Goal: Transaction & Acquisition: Purchase product/service

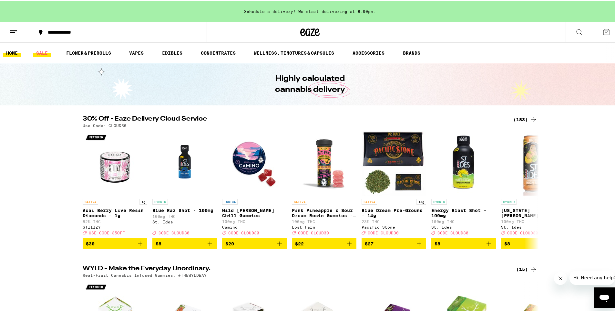
click at [45, 52] on link "SALE" at bounding box center [42, 52] width 18 height 8
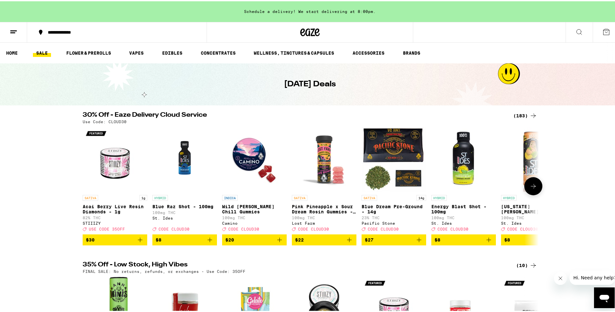
click at [103, 157] on img "Open page for Acai Berry Live Resin Diamonds - 1g from STIIIZY" at bounding box center [115, 158] width 65 height 65
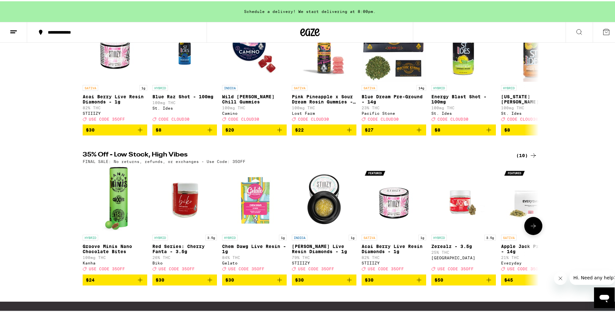
scroll to position [129, 0]
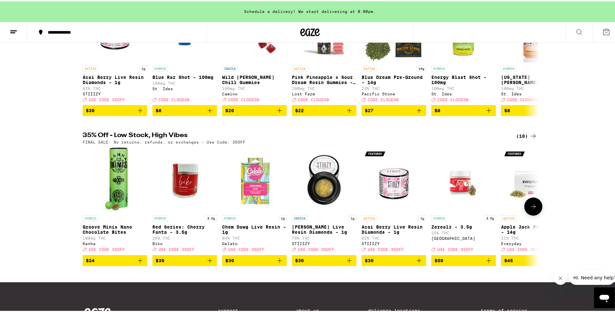
click at [533, 209] on icon at bounding box center [534, 205] width 8 height 8
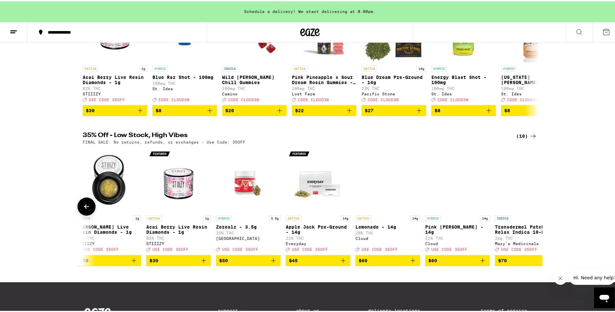
scroll to position [0, 243]
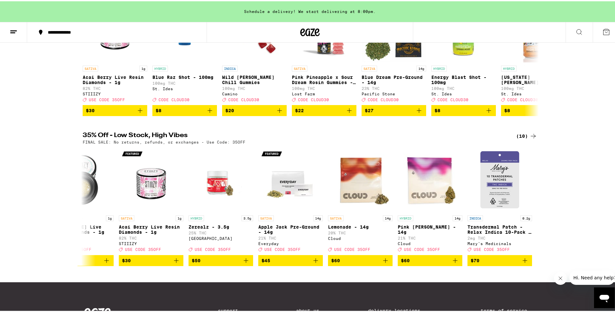
click at [530, 139] on icon at bounding box center [534, 135] width 8 height 8
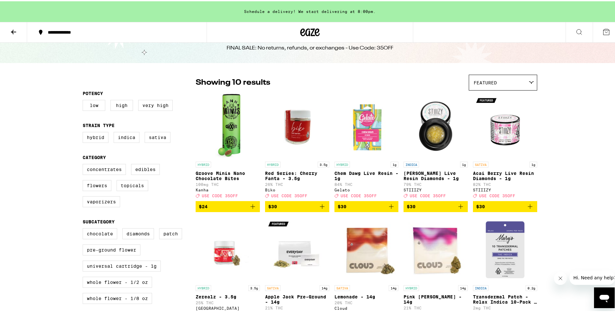
scroll to position [32, 0]
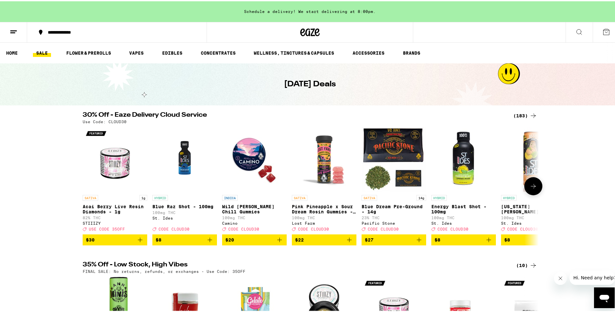
click at [530, 184] on icon at bounding box center [534, 185] width 8 height 8
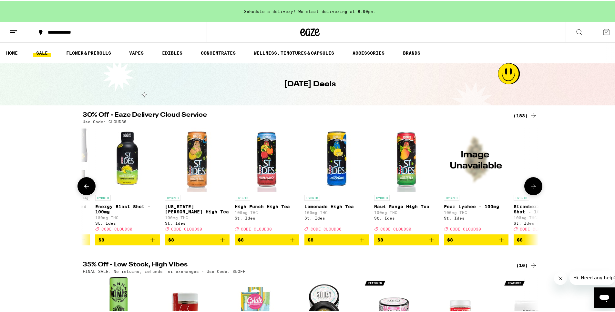
scroll to position [0, 384]
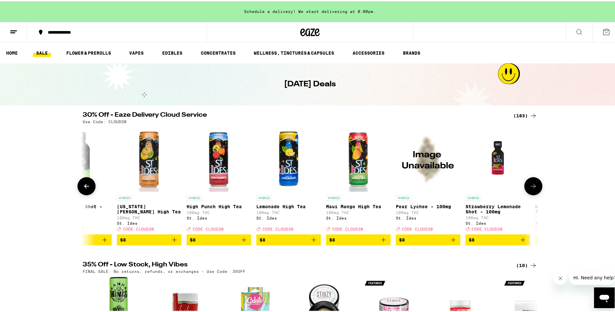
click at [530, 184] on icon at bounding box center [534, 185] width 8 height 8
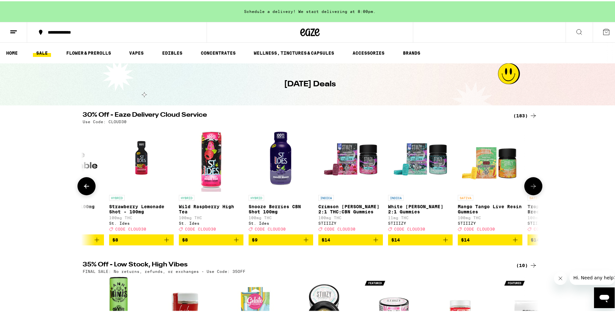
scroll to position [0, 769]
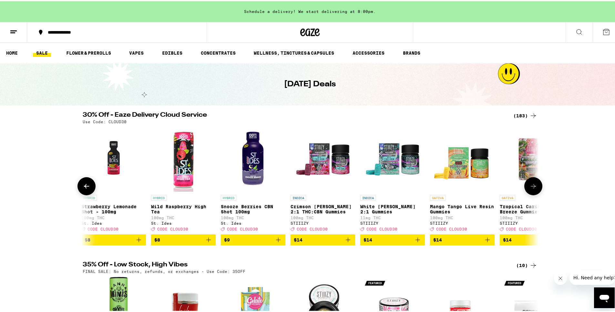
drag, startPoint x: 527, startPoint y: 183, endPoint x: 534, endPoint y: 189, distance: 9.2
click at [534, 189] on icon at bounding box center [534, 185] width 8 height 8
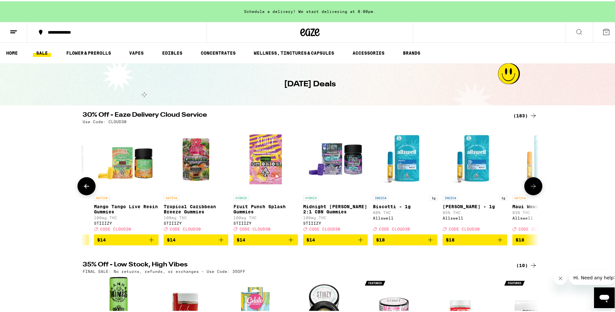
scroll to position [0, 1153]
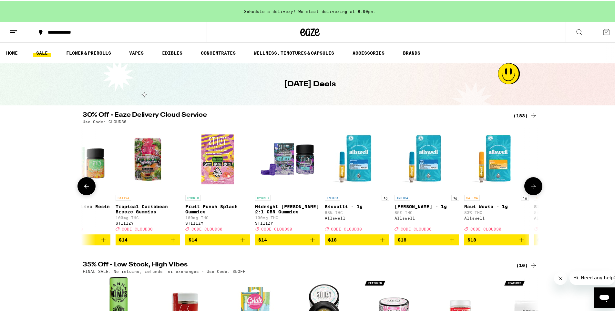
click at [87, 189] on icon at bounding box center [87, 185] width 8 height 8
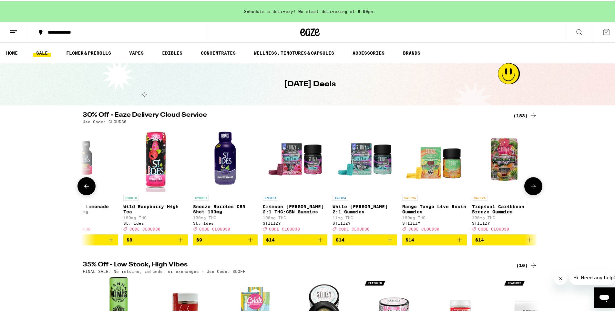
scroll to position [0, 769]
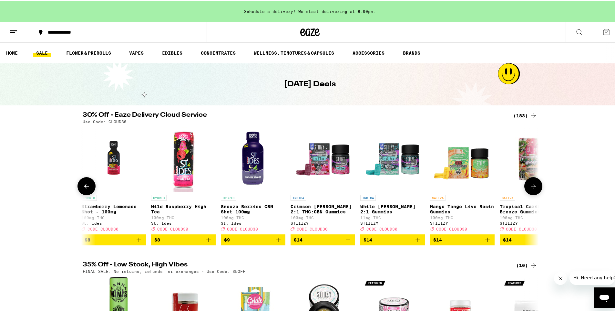
click at [409, 169] on img "Open page for White Berry 2:1 Gummies from STIIIZY" at bounding box center [392, 158] width 65 height 65
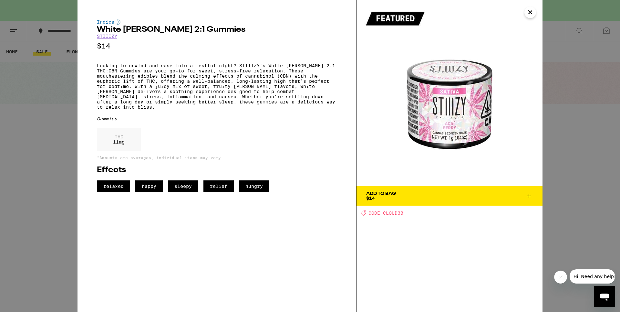
drag, startPoint x: 408, startPoint y: 169, endPoint x: 404, endPoint y: 168, distance: 4.2
drag, startPoint x: 404, startPoint y: 168, endPoint x: 389, endPoint y: 134, distance: 37.8
click at [389, 134] on img at bounding box center [450, 93] width 186 height 186
click at [488, 194] on span "Add To Bag $14" at bounding box center [449, 195] width 167 height 9
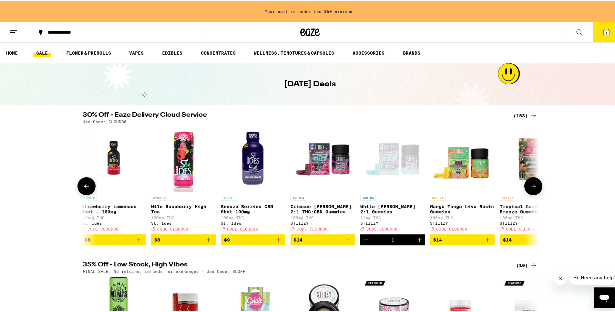
click at [525, 189] on button at bounding box center [534, 185] width 18 height 18
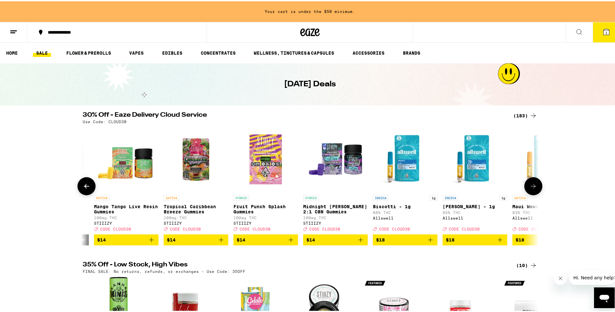
scroll to position [0, 1153]
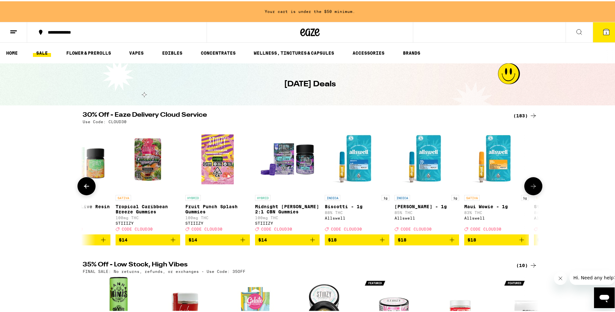
click at [149, 169] on img "Open page for Tropical Caribbean Breeze Gummies from STIIIZY" at bounding box center [148, 158] width 65 height 65
click at [78, 191] on button at bounding box center [87, 185] width 18 height 18
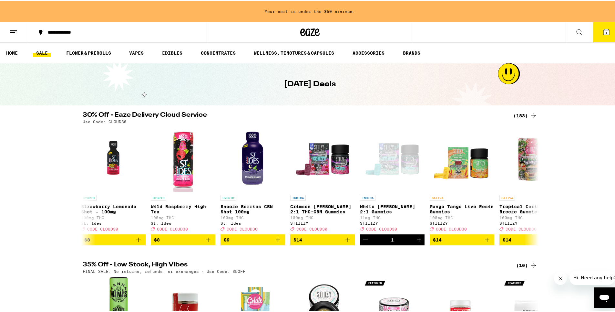
scroll to position [0, 769]
click at [450, 174] on img "Open page for Mango Tango Live Resin Gummies from STIIIZY" at bounding box center [462, 158] width 65 height 65
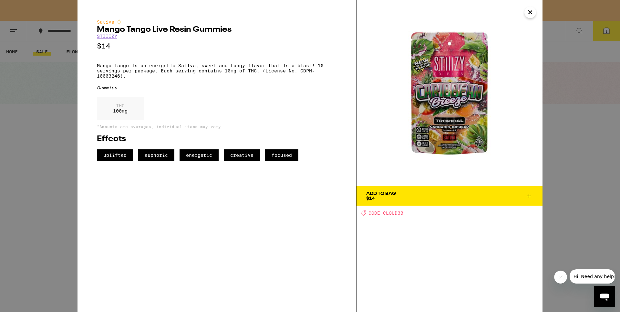
click at [502, 199] on span "Add To Bag $14" at bounding box center [449, 195] width 167 height 9
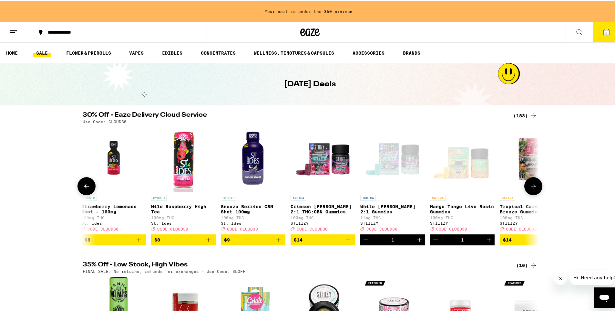
click at [537, 187] on button at bounding box center [534, 185] width 18 height 18
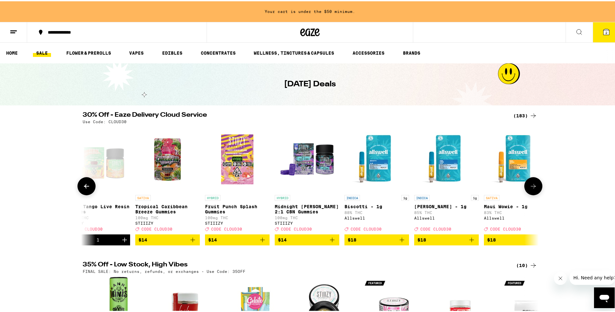
scroll to position [0, 1153]
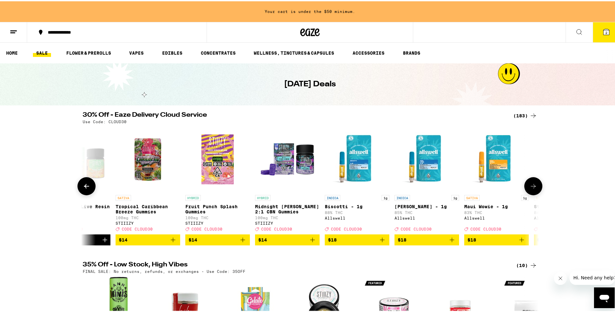
click at [300, 166] on img "Open page for Midnight Berry 2:1 CBN Gummies from STIIIZY" at bounding box center [287, 158] width 65 height 65
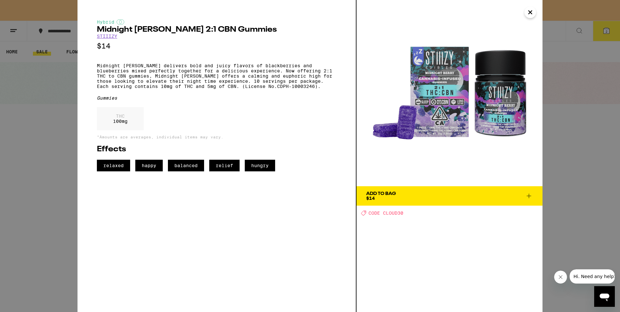
click at [402, 200] on span "Add To Bag $14" at bounding box center [449, 195] width 167 height 9
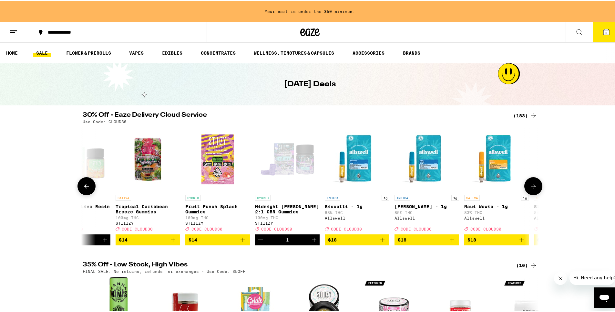
click at [525, 184] on button at bounding box center [534, 185] width 18 height 18
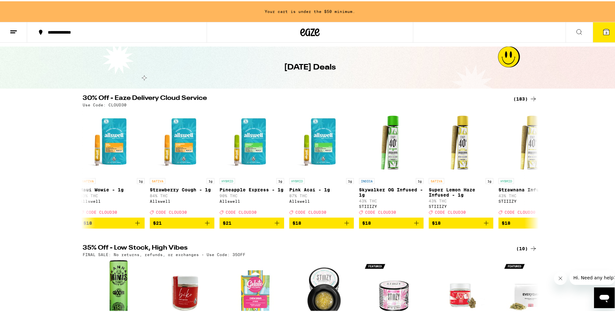
scroll to position [32, 0]
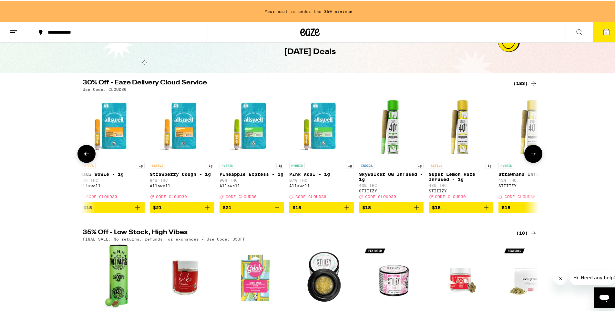
click at [530, 160] on button at bounding box center [534, 152] width 18 height 18
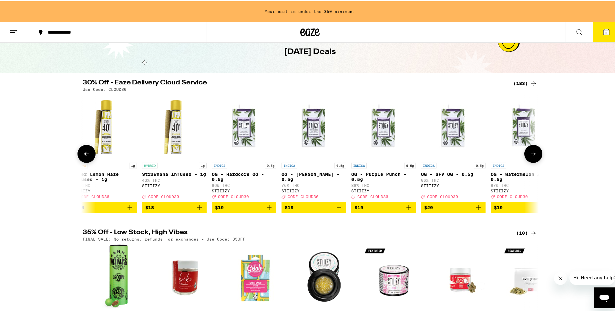
scroll to position [0, 1922]
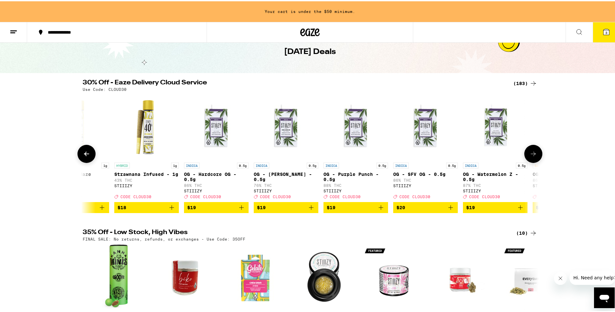
click at [530, 156] on icon at bounding box center [534, 153] width 8 height 8
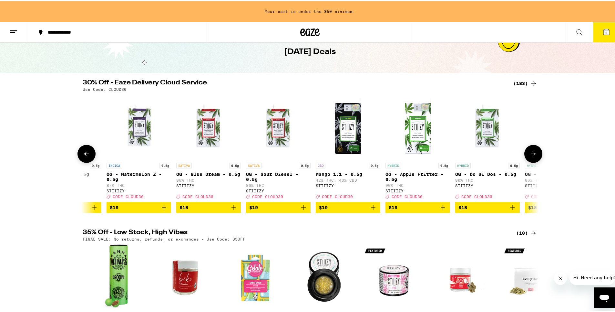
scroll to position [0, 2306]
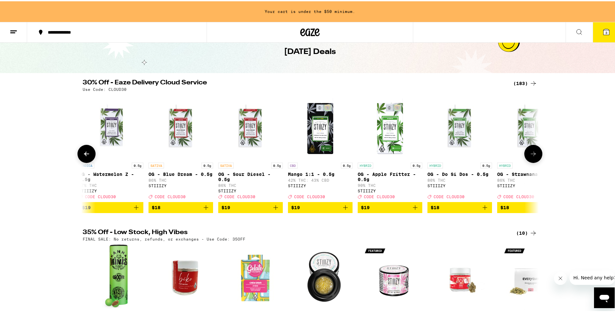
click at [530, 156] on icon at bounding box center [534, 153] width 8 height 8
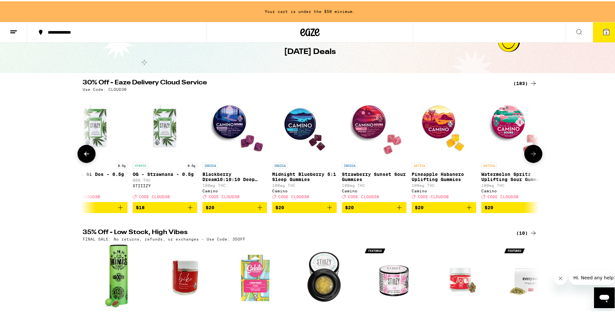
scroll to position [0, 2691]
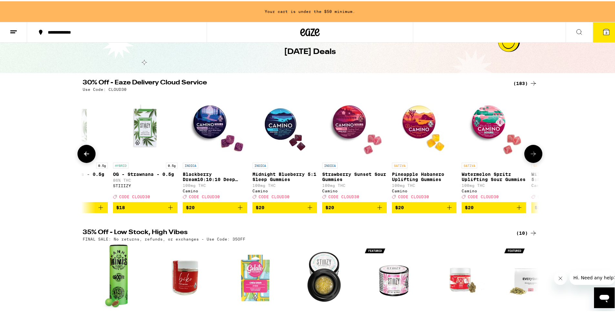
click at [532, 155] on icon at bounding box center [534, 153] width 8 height 8
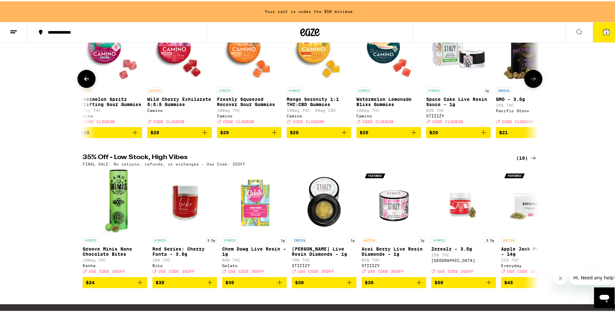
scroll to position [97, 0]
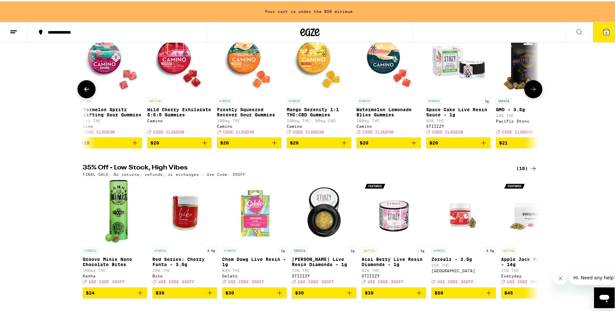
click at [532, 87] on button at bounding box center [534, 88] width 18 height 18
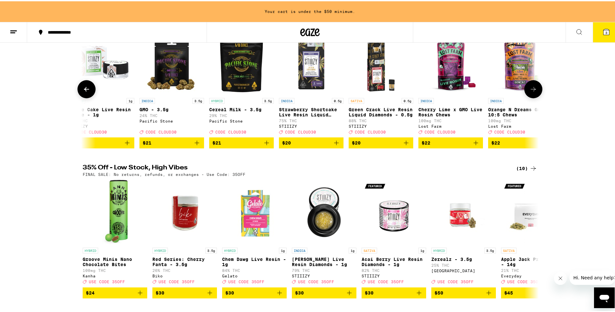
scroll to position [0, 3460]
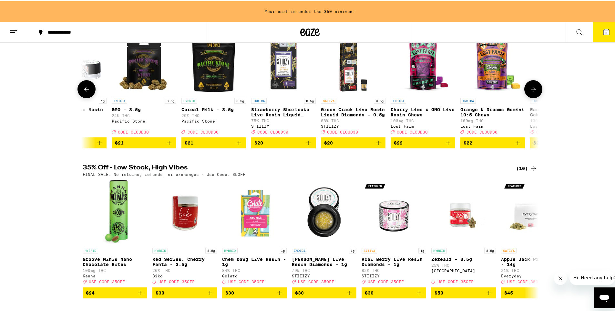
click at [527, 83] on button at bounding box center [534, 88] width 18 height 18
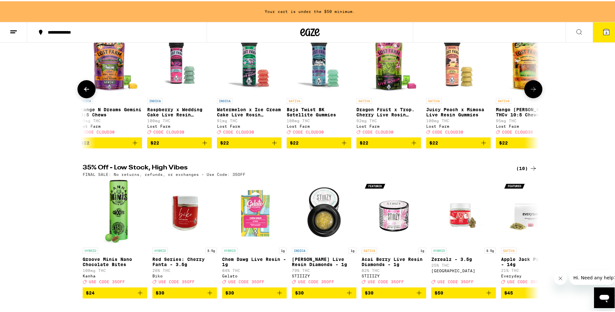
scroll to position [0, 3844]
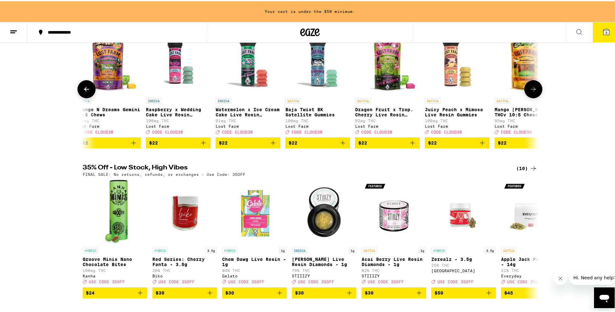
click at [527, 83] on button at bounding box center [534, 88] width 18 height 18
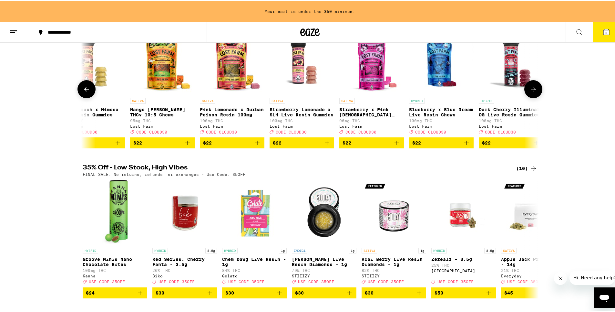
scroll to position [0, 4228]
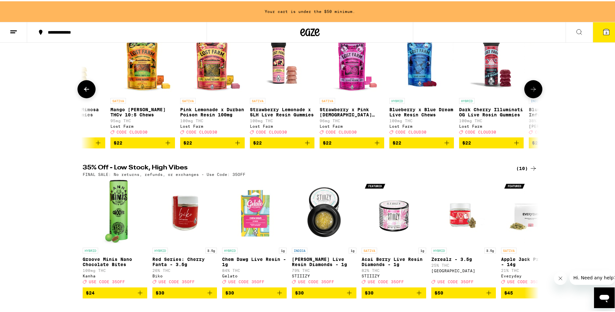
click at [527, 83] on button at bounding box center [534, 88] width 18 height 18
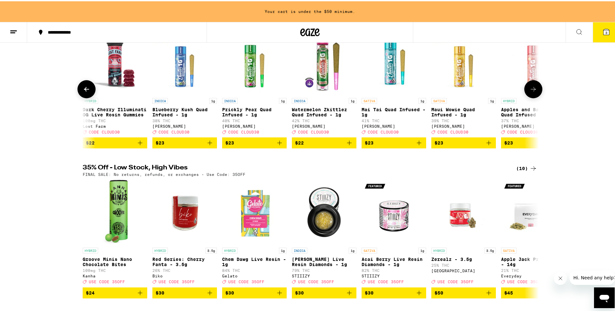
scroll to position [0, 4613]
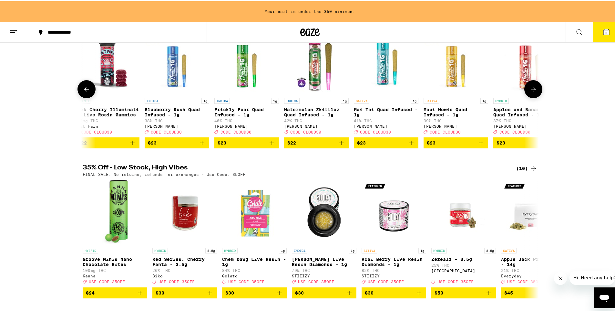
click at [527, 83] on button at bounding box center [534, 88] width 18 height 18
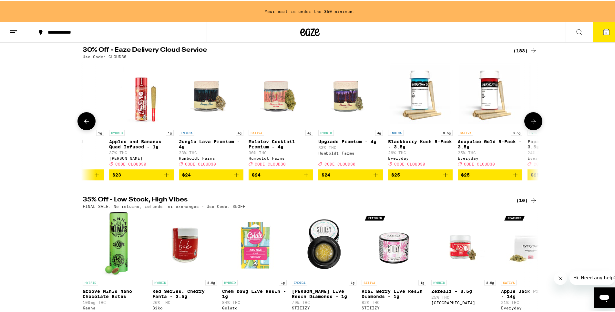
scroll to position [65, 0]
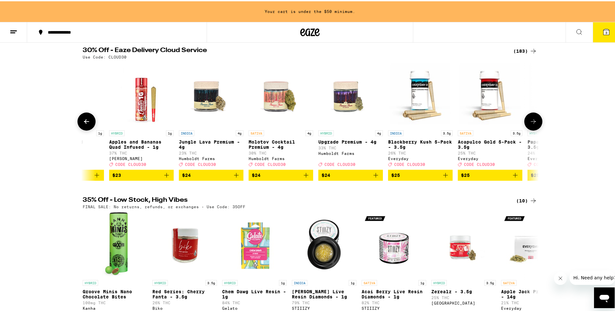
click at [538, 120] on button at bounding box center [534, 120] width 18 height 18
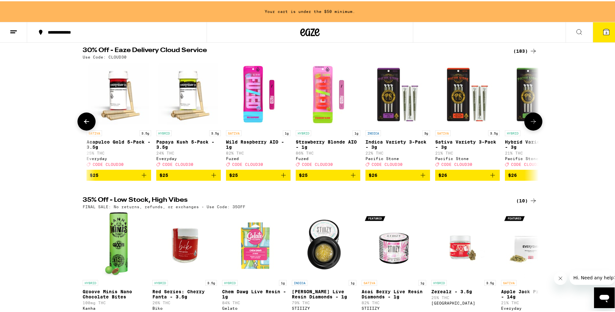
scroll to position [0, 5382]
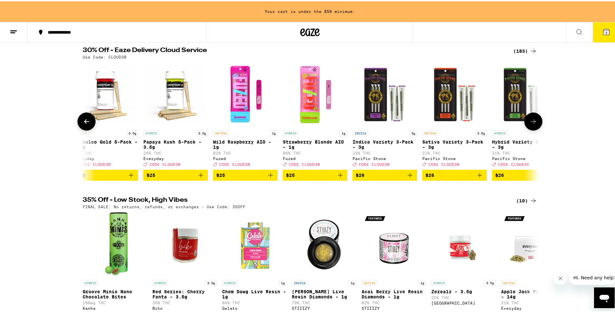
click at [246, 88] on img "Open page for Wild Raspberry AIO - 1g from Fuzed" at bounding box center [245, 93] width 65 height 65
click at [530, 124] on icon at bounding box center [534, 120] width 8 height 8
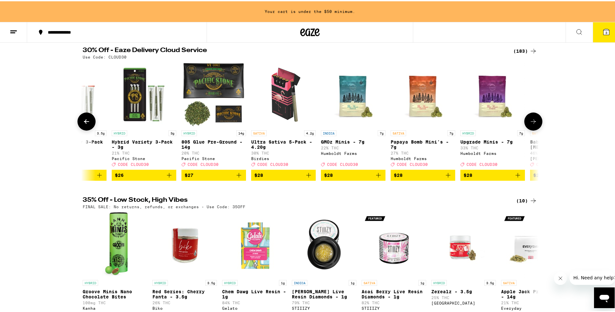
scroll to position [0, 5766]
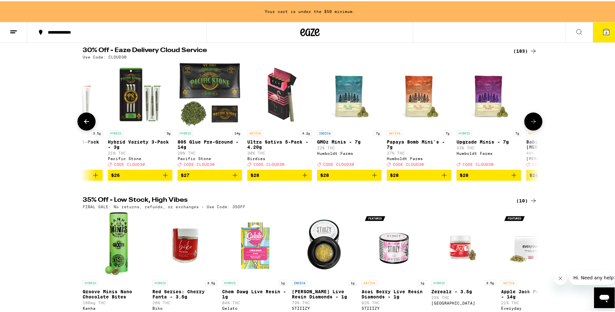
click at [530, 124] on icon at bounding box center [534, 120] width 8 height 8
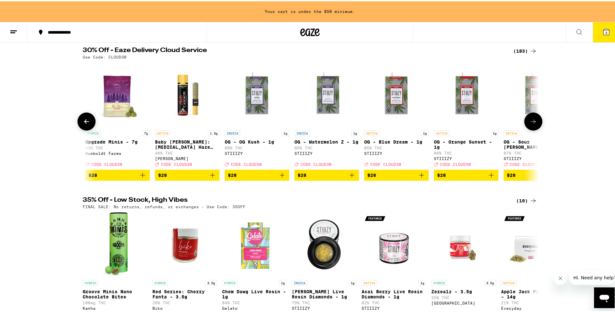
scroll to position [0, 6150]
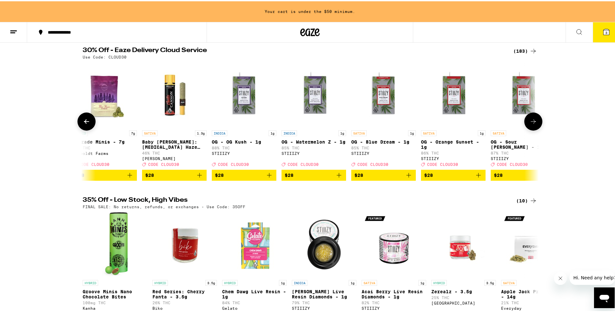
click at [530, 122] on icon at bounding box center [534, 120] width 8 height 8
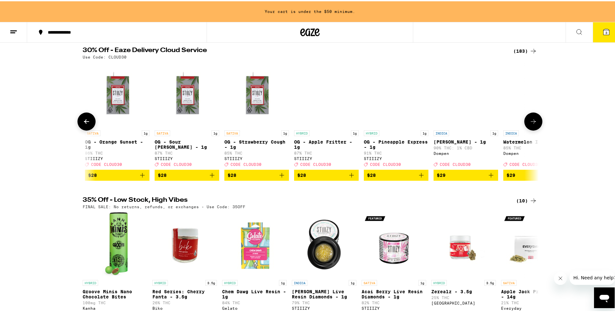
scroll to position [0, 6535]
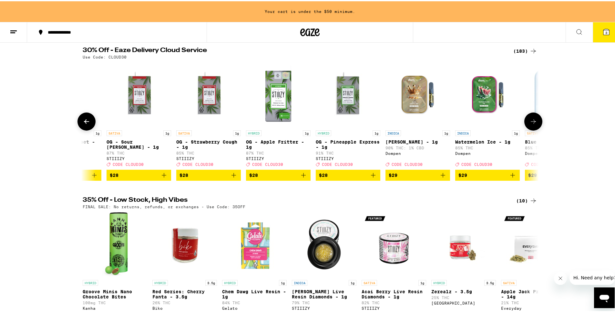
click at [530, 122] on icon at bounding box center [534, 120] width 8 height 8
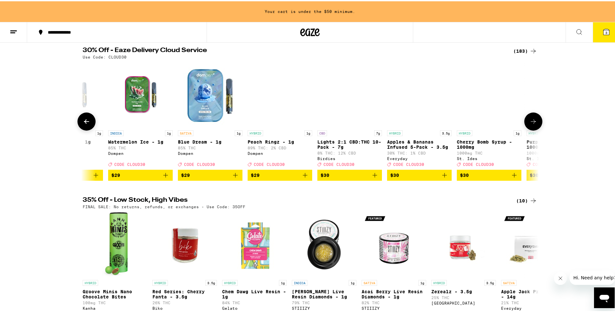
scroll to position [0, 6919]
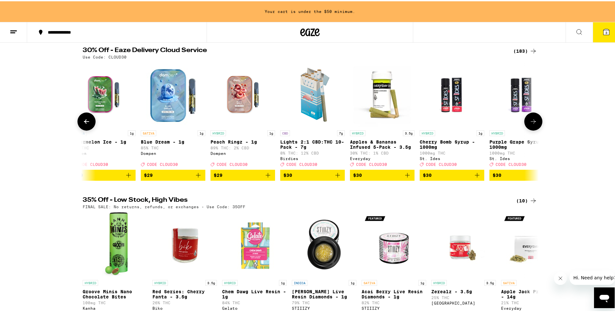
click at [530, 122] on icon at bounding box center [534, 120] width 8 height 8
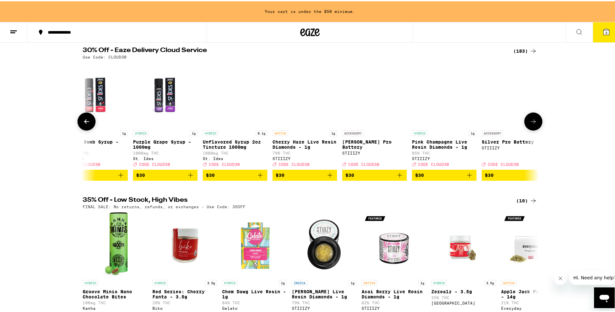
scroll to position [0, 7304]
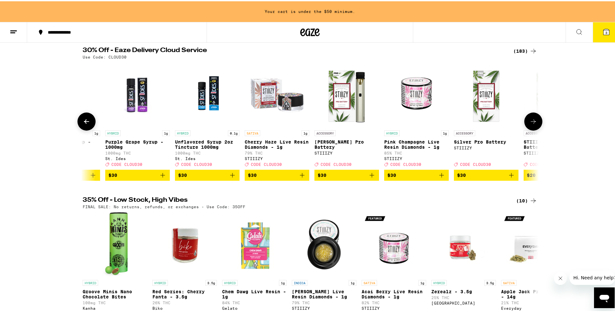
click at [534, 124] on icon at bounding box center [534, 120] width 8 height 8
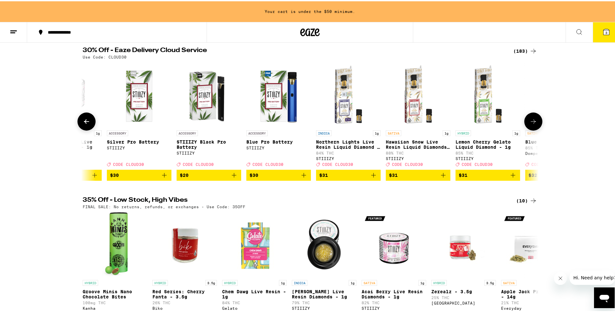
scroll to position [0, 7688]
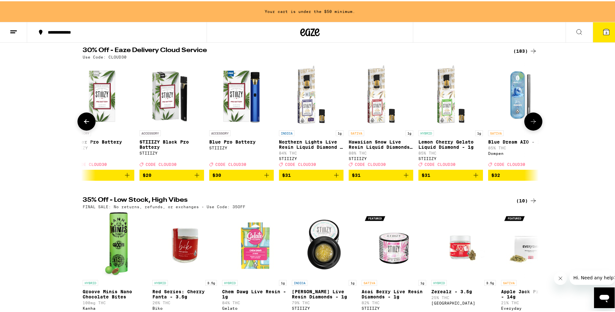
click at [531, 120] on icon at bounding box center [534, 120] width 8 height 8
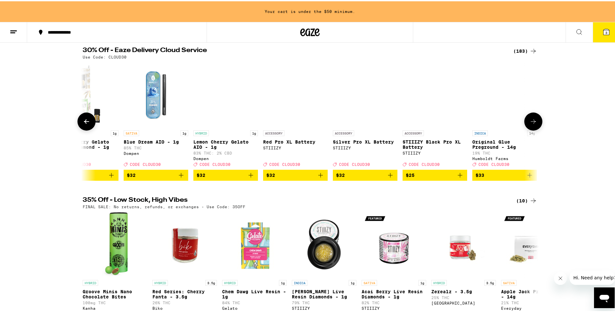
scroll to position [0, 8072]
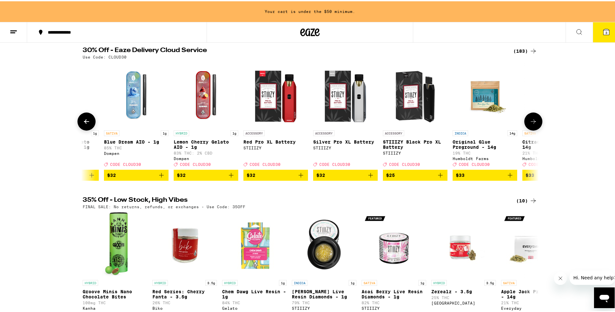
click at [523, 113] on img "Open page for Citradamus Preground - 14g from Humboldt Farms" at bounding box center [555, 93] width 65 height 65
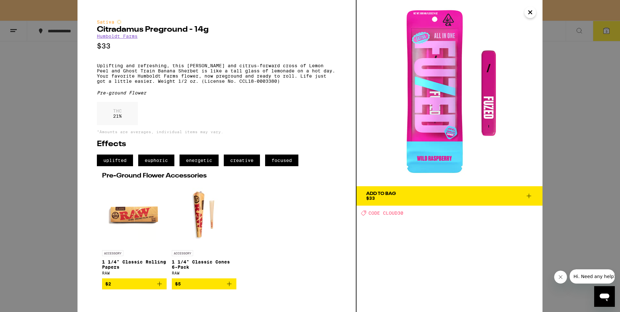
click at [218, 115] on div "THC 21 %" at bounding box center [217, 115] width 240 height 26
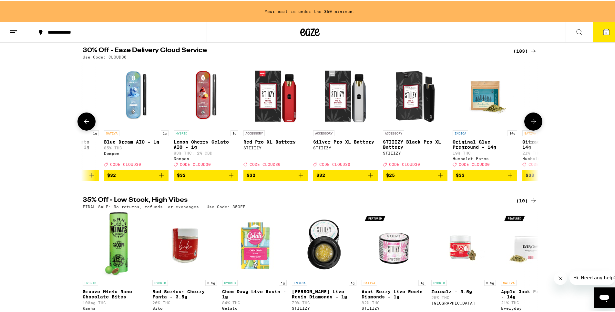
click at [526, 117] on button at bounding box center [534, 120] width 18 height 18
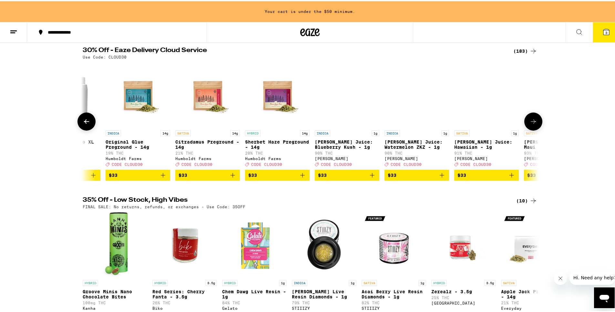
scroll to position [0, 8457]
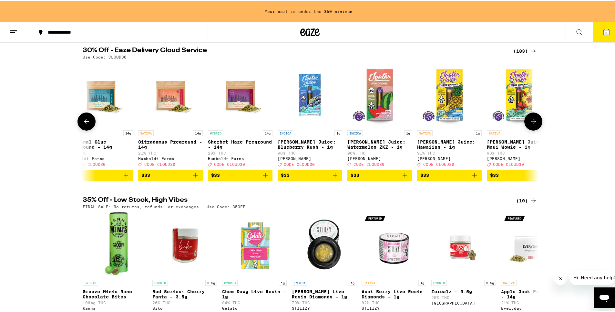
click at [527, 114] on div at bounding box center [534, 120] width 18 height 18
click at [531, 124] on icon at bounding box center [534, 120] width 8 height 8
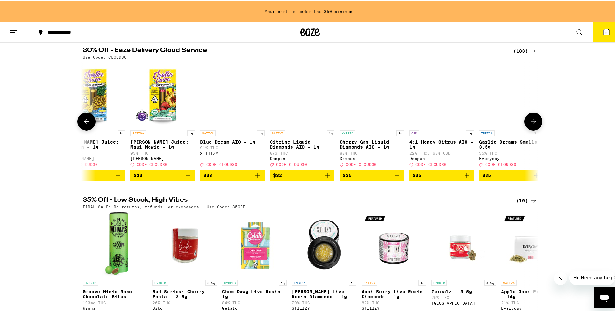
scroll to position [0, 8841]
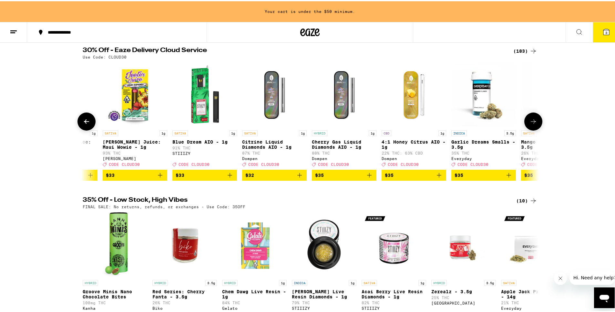
click at [199, 117] on img "Open page for Blue Dream AIO - 1g from STIIIZY" at bounding box center [204, 93] width 65 height 65
click at [530, 121] on icon at bounding box center [534, 120] width 8 height 8
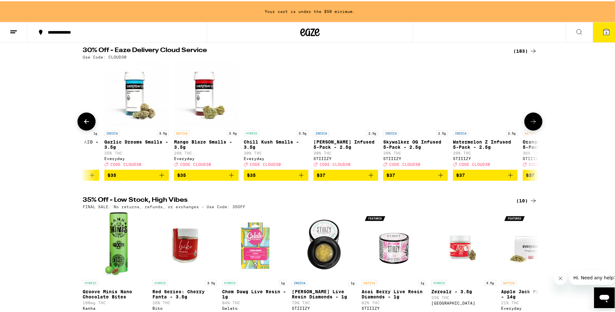
scroll to position [0, 9226]
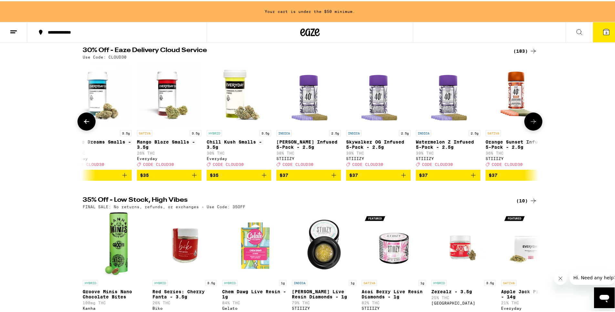
click at [530, 121] on icon at bounding box center [534, 120] width 8 height 8
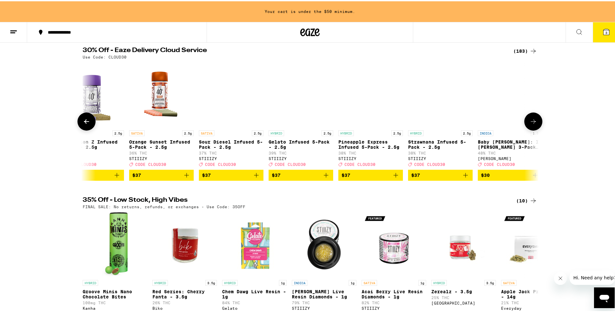
scroll to position [0, 9610]
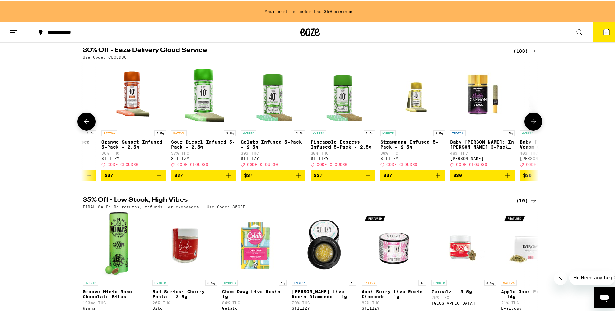
click at [530, 121] on icon at bounding box center [534, 120] width 8 height 8
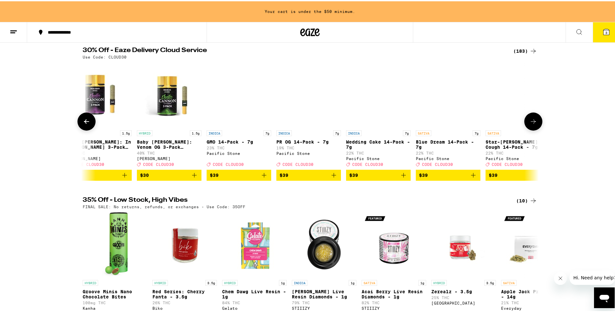
scroll to position [0, 9994]
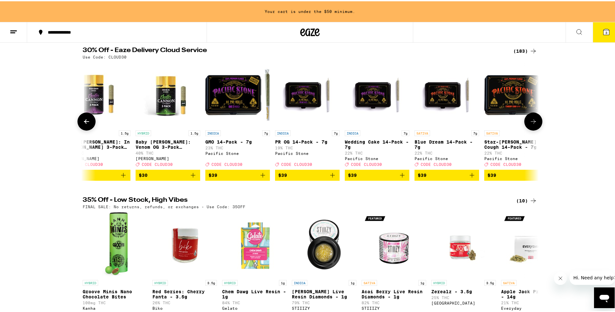
click at [530, 121] on icon at bounding box center [534, 120] width 8 height 8
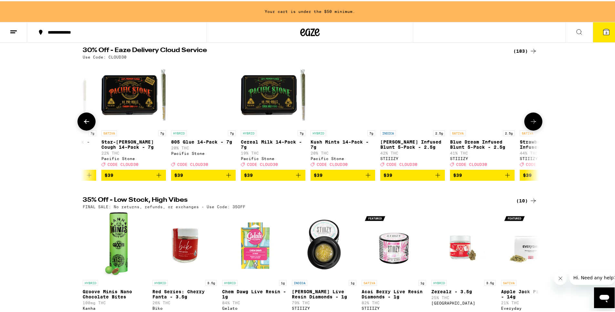
scroll to position [0, 10379]
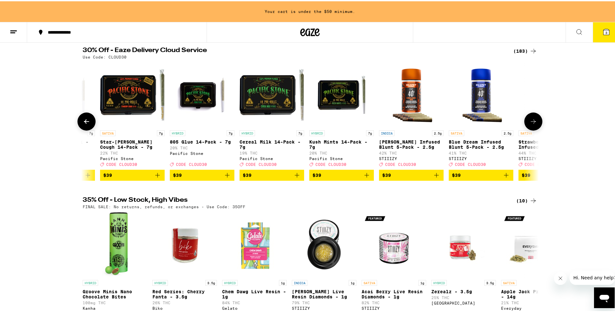
click at [530, 121] on icon at bounding box center [534, 120] width 8 height 8
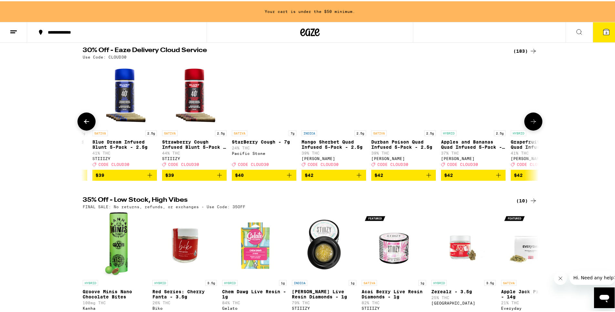
scroll to position [0, 10763]
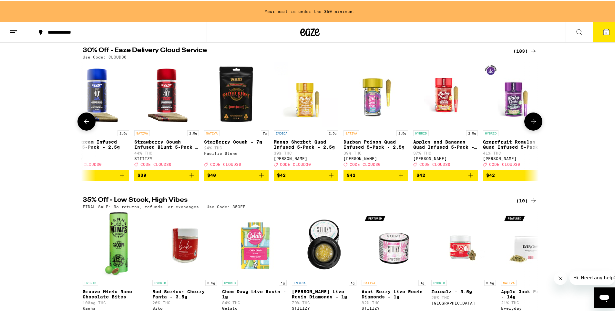
click at [521, 122] on img "Open page for Grapefruit Romulan Quad Infused 5-Pack - 2.5g from Jeeter" at bounding box center [515, 93] width 65 height 65
click at [530, 117] on button at bounding box center [534, 120] width 18 height 18
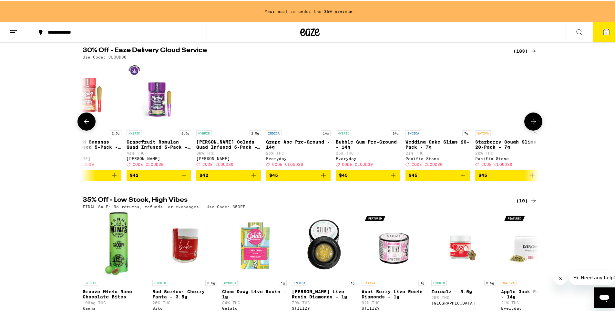
scroll to position [0, 11148]
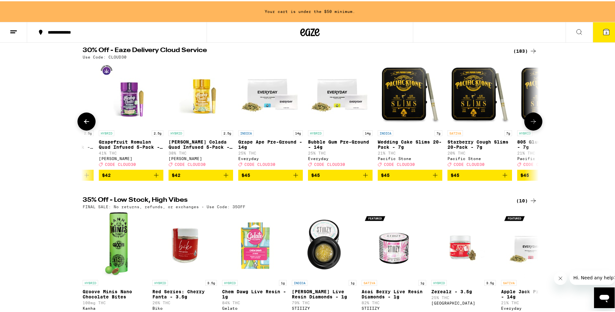
click at [530, 117] on button at bounding box center [534, 120] width 18 height 18
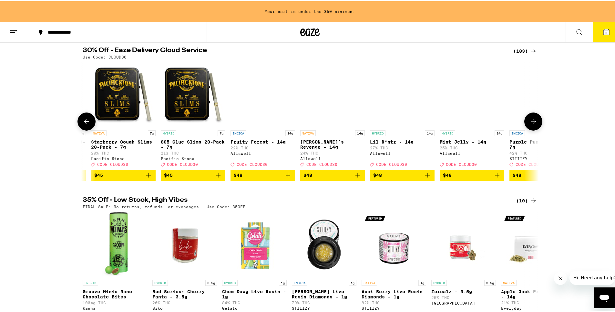
scroll to position [0, 11532]
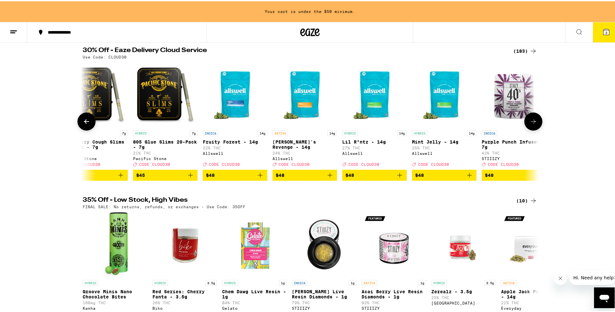
click at [530, 117] on button at bounding box center [534, 120] width 18 height 18
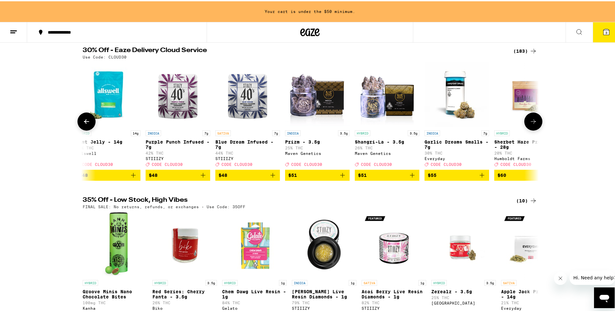
scroll to position [0, 11916]
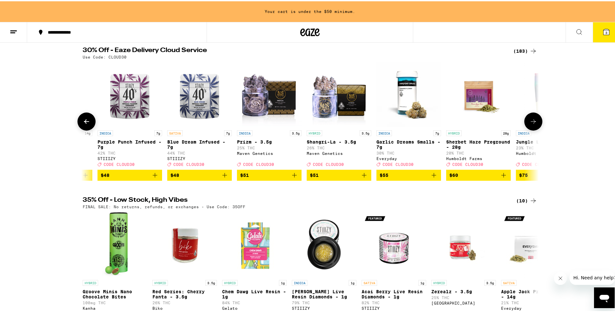
click at [530, 117] on button at bounding box center [534, 120] width 18 height 18
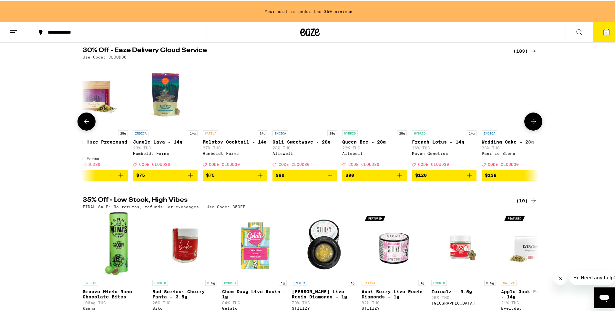
scroll to position [0, 12301]
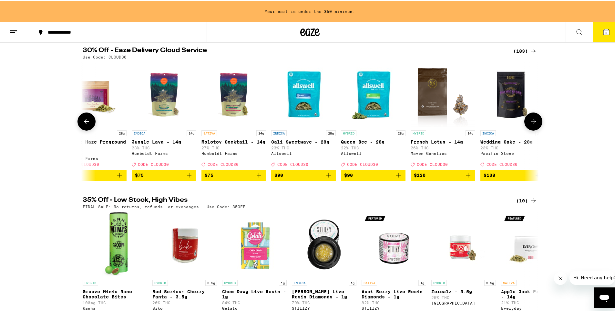
click at [530, 117] on button at bounding box center [534, 120] width 18 height 18
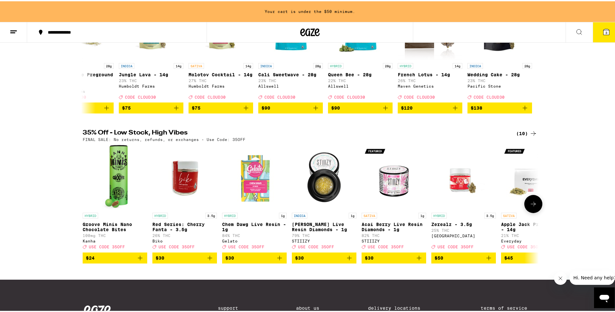
scroll to position [0, 0]
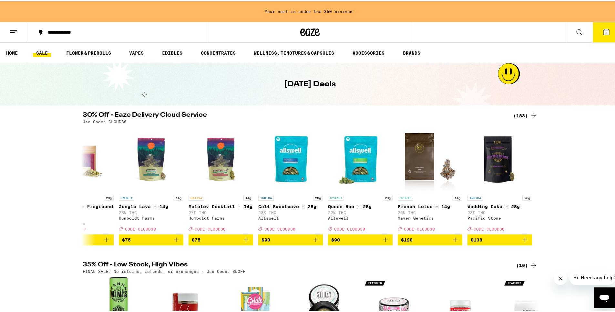
click at [41, 52] on link "SALE" at bounding box center [42, 52] width 18 height 8
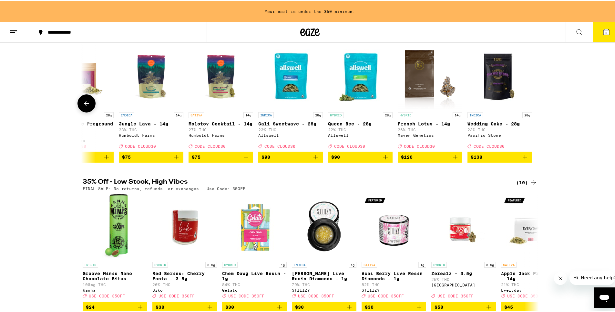
scroll to position [97, 0]
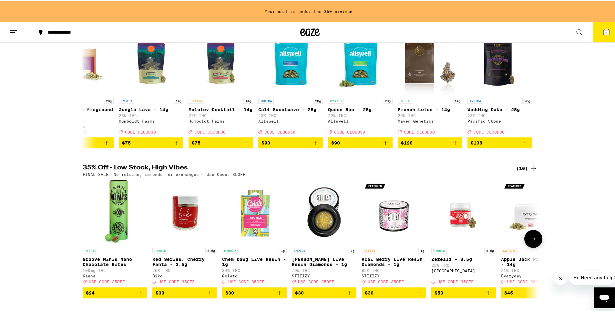
click at [530, 241] on icon at bounding box center [534, 238] width 8 height 8
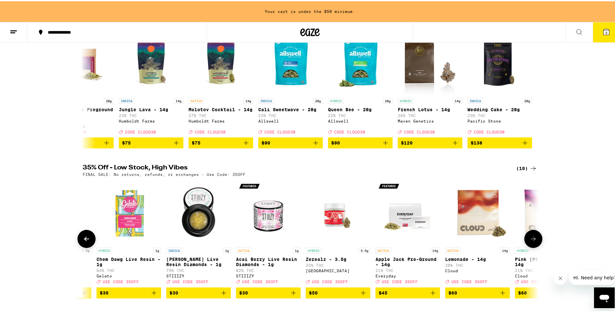
scroll to position [0, 243]
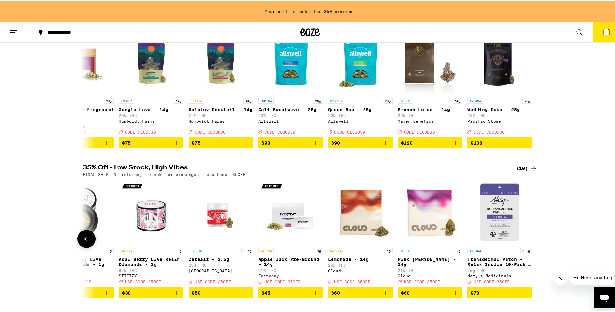
click at [530, 246] on div at bounding box center [534, 237] width 18 height 18
click at [302, 31] on icon at bounding box center [309, 31] width 19 height 12
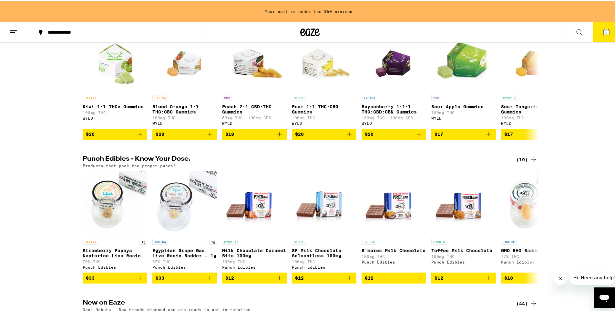
scroll to position [258, 0]
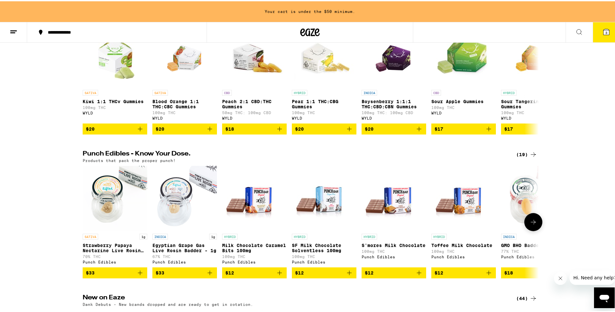
click at [534, 225] on icon at bounding box center [534, 221] width 8 height 8
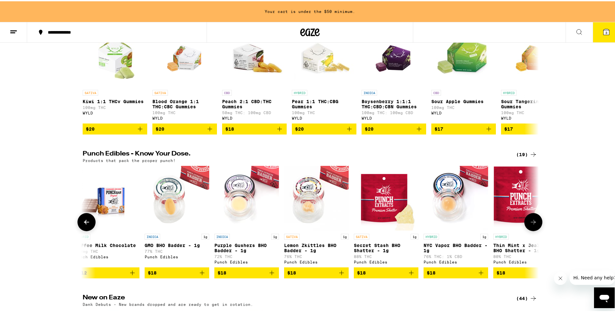
scroll to position [0, 384]
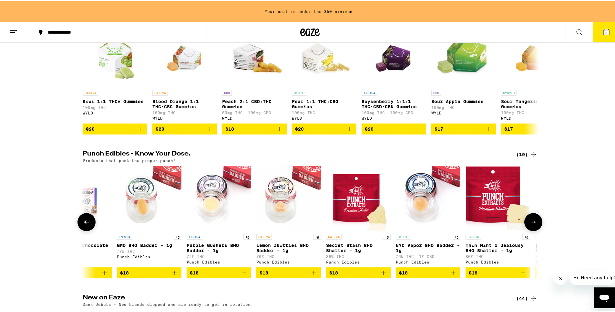
click at [78, 230] on button at bounding box center [87, 221] width 18 height 18
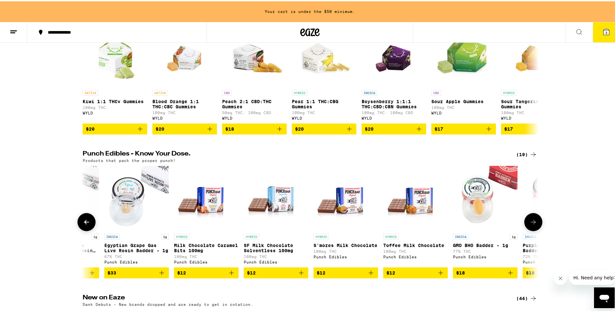
scroll to position [0, 0]
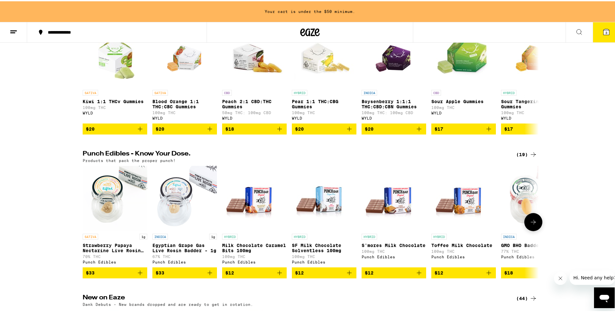
click at [255, 221] on img "Open page for Milk Chocolate Caramel Bits 100mg from Punch Edibles" at bounding box center [254, 196] width 65 height 65
click at [330, 252] on p "SF Milk Chocolate Solventless 100mg" at bounding box center [324, 246] width 65 height 10
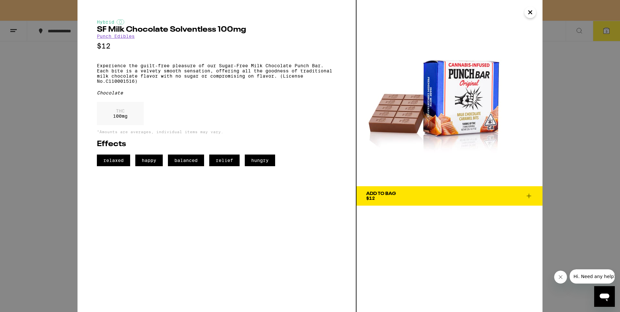
click at [377, 199] on div "Add To Bag $12" at bounding box center [381, 195] width 30 height 9
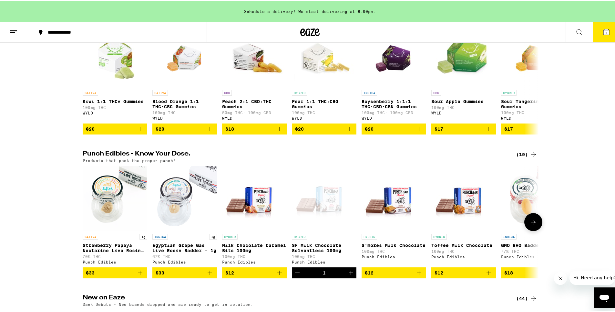
click at [475, 246] on p "Toffee Milk Chocolate" at bounding box center [464, 243] width 65 height 5
click at [373, 229] on img "Open page for S'mores Milk Chocolate from Punch Edibles" at bounding box center [394, 196] width 65 height 65
click at [535, 225] on icon at bounding box center [534, 221] width 8 height 8
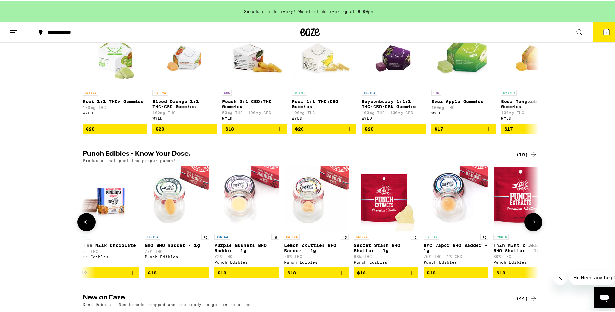
scroll to position [0, 384]
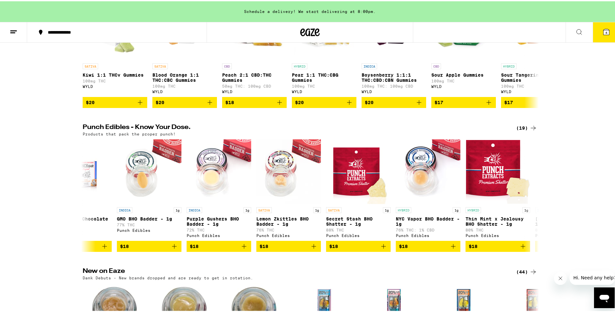
scroll to position [323, 0]
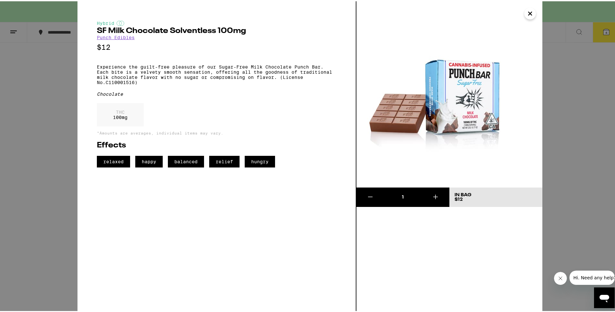
scroll to position [258, 0]
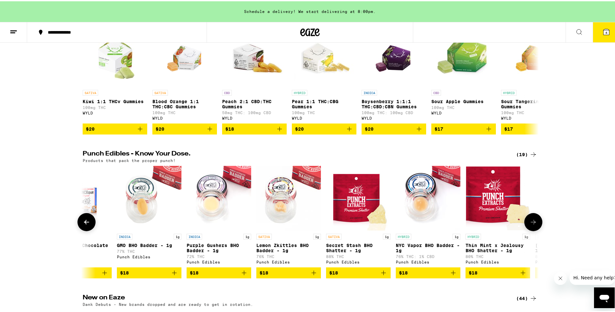
click at [534, 225] on icon at bounding box center [534, 221] width 8 height 8
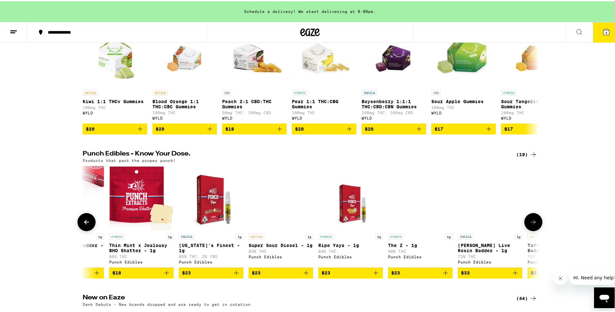
scroll to position [0, 769]
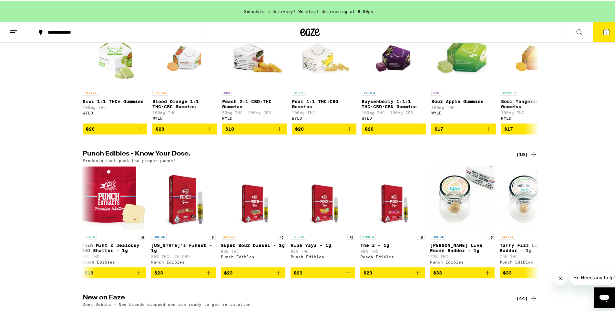
drag, startPoint x: 498, startPoint y: 200, endPoint x: 395, endPoint y: 26, distance: 201.7
click at [395, 26] on div at bounding box center [310, 31] width 207 height 21
click at [530, 81] on icon at bounding box center [534, 77] width 8 height 8
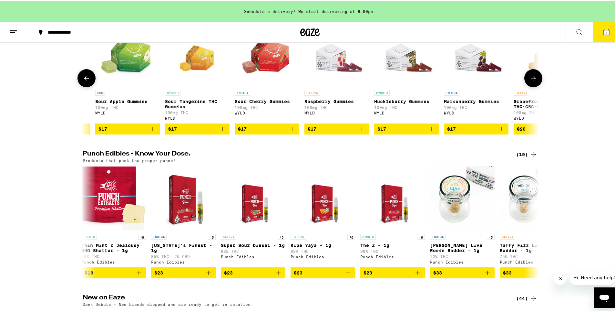
scroll to position [0, 384]
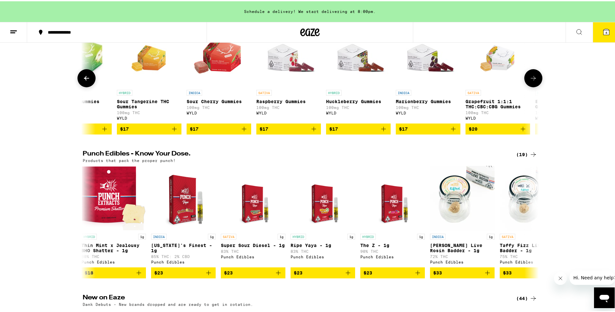
click at [530, 81] on icon at bounding box center [534, 77] width 8 height 8
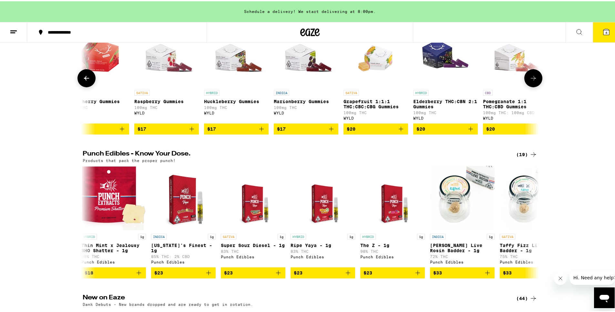
scroll to position [0, 592]
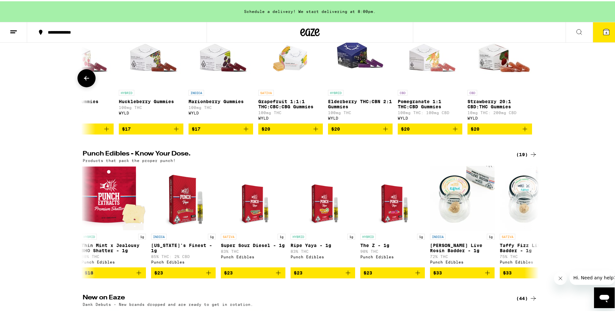
click at [528, 86] on div at bounding box center [534, 77] width 18 height 18
click at [530, 157] on icon at bounding box center [534, 153] width 8 height 8
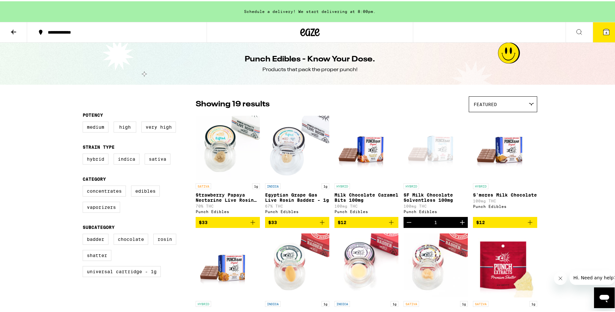
click at [603, 31] on icon at bounding box center [607, 31] width 8 height 8
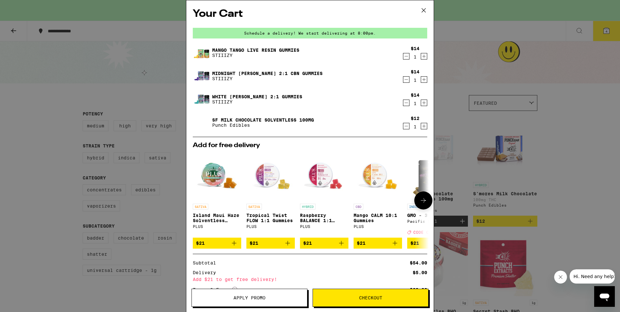
click at [420, 201] on icon at bounding box center [424, 200] width 8 height 8
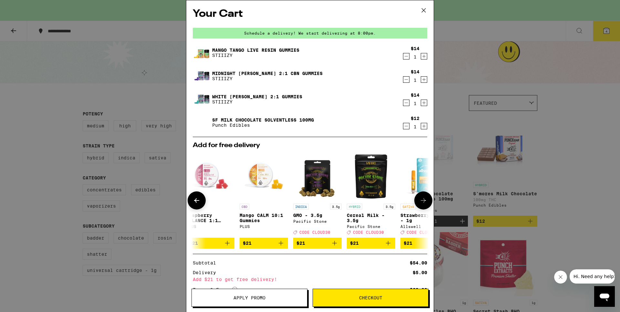
scroll to position [0, 159]
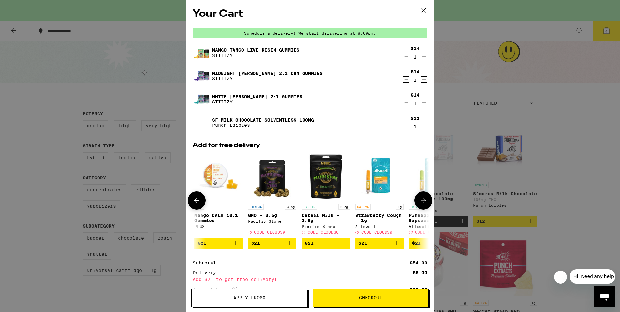
click at [423, 199] on button at bounding box center [423, 200] width 18 height 18
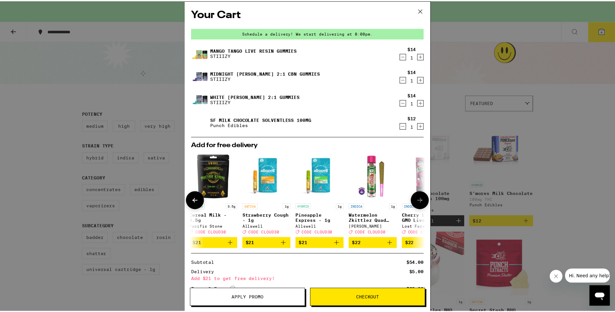
scroll to position [0, 307]
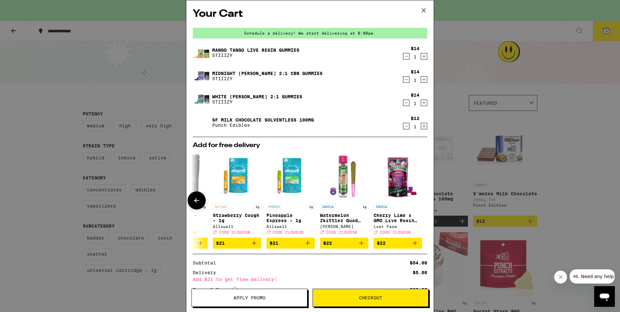
click at [423, 199] on div at bounding box center [423, 200] width 18 height 18
click at [464, 65] on div "Your Cart Schedule a delivery! We start delivering at 8:00pm. Mango Tango Live …" at bounding box center [310, 156] width 620 height 312
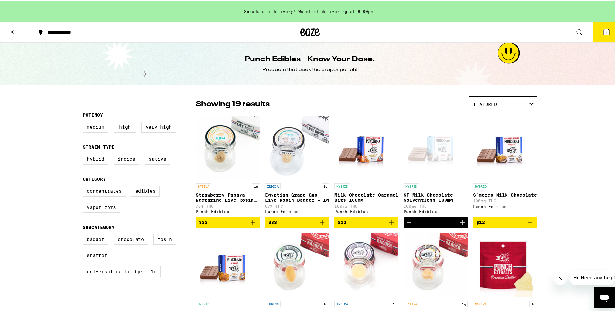
click at [302, 33] on icon at bounding box center [302, 31] width 5 height 8
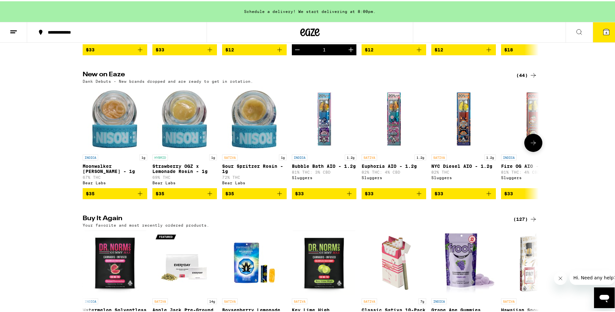
scroll to position [485, 0]
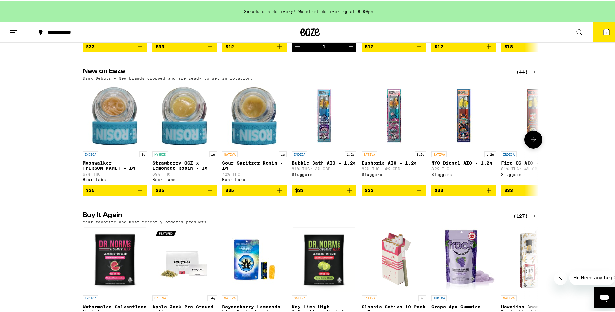
click at [526, 147] on button at bounding box center [534, 138] width 18 height 18
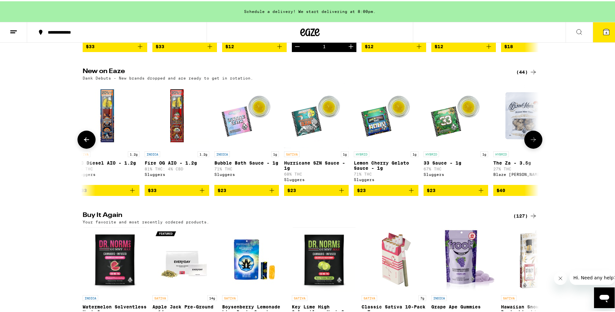
scroll to position [0, 384]
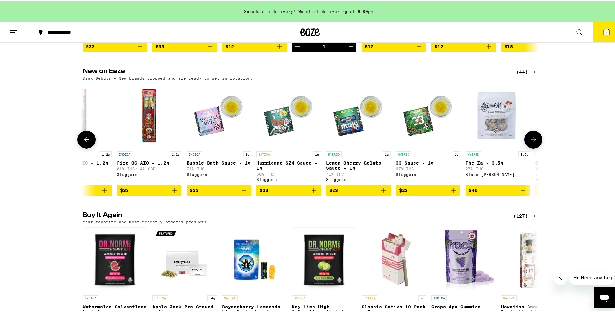
click at [526, 147] on button at bounding box center [534, 138] width 18 height 18
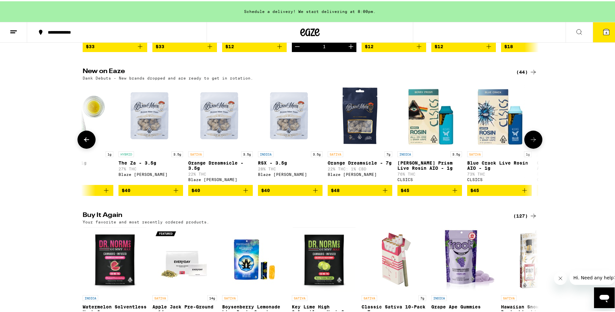
scroll to position [0, 769]
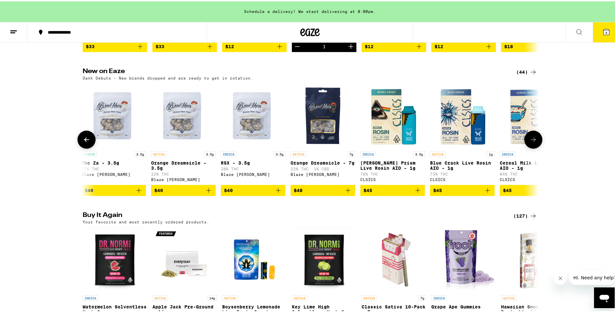
click at [526, 147] on button at bounding box center [534, 138] width 18 height 18
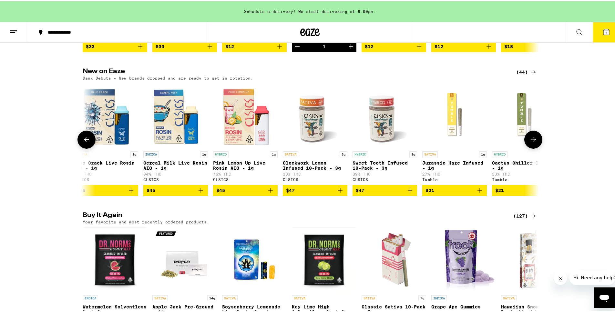
scroll to position [0, 1153]
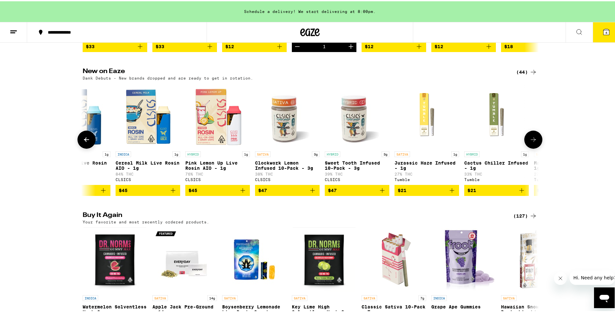
click at [526, 147] on button at bounding box center [534, 138] width 18 height 18
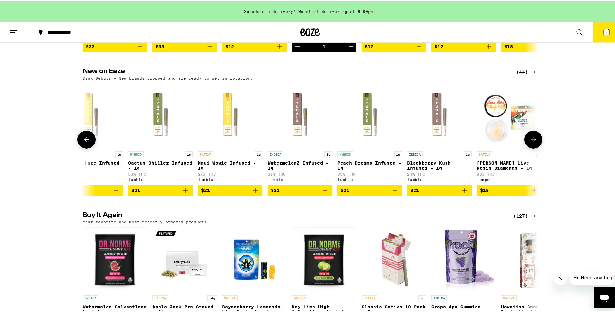
scroll to position [0, 1538]
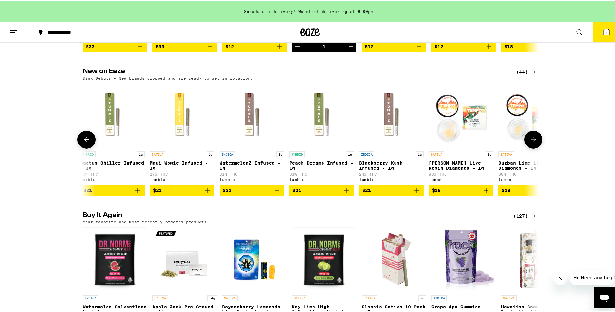
click at [526, 147] on button at bounding box center [534, 138] width 18 height 18
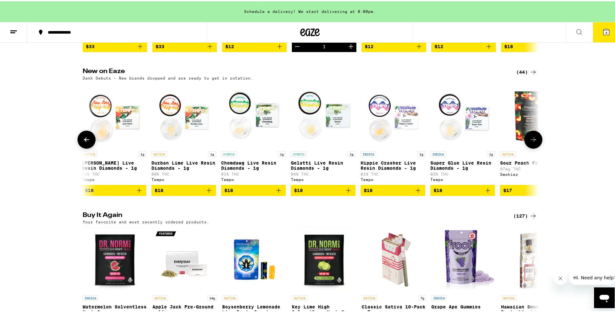
scroll to position [0, 1922]
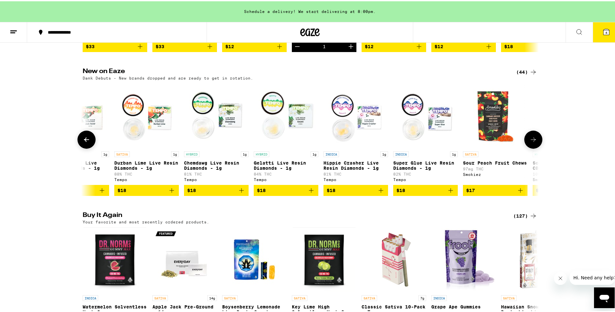
click at [505, 139] on img "Open page for Sour Peach Fruit Chews from Smokiez" at bounding box center [495, 114] width 65 height 65
click at [149, 133] on img "Open page for Durban Lime Live Resin Diamonds - 1g from Tempo" at bounding box center [146, 114] width 65 height 65
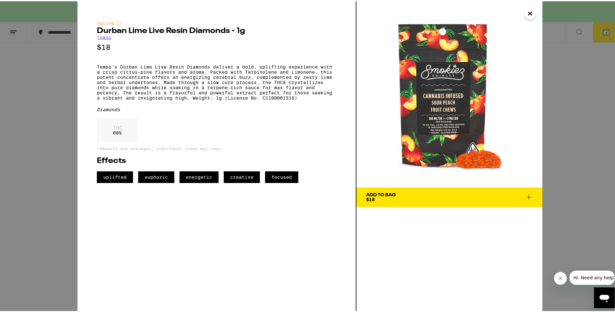
scroll to position [452, 0]
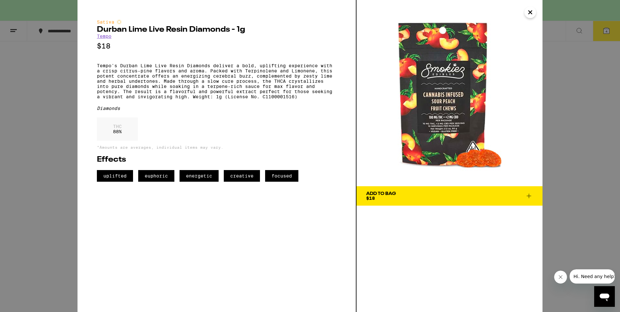
click at [424, 195] on span "Add To Bag $18" at bounding box center [449, 195] width 167 height 9
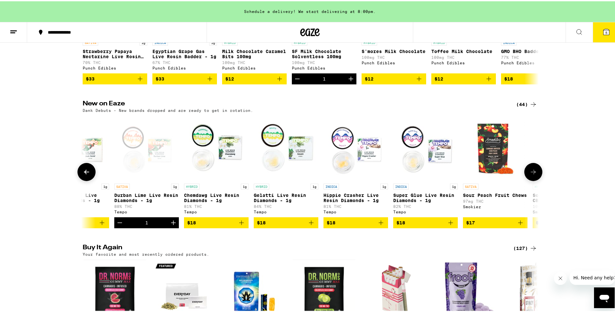
click at [526, 180] on button at bounding box center [534, 171] width 18 height 18
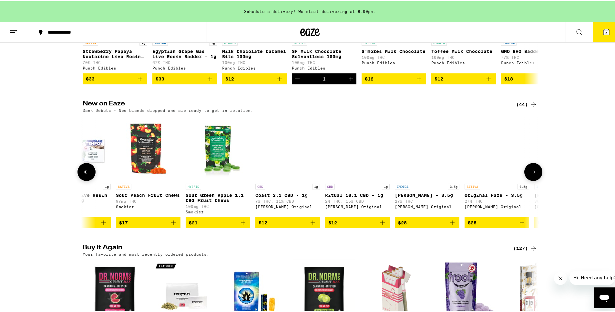
scroll to position [0, 2306]
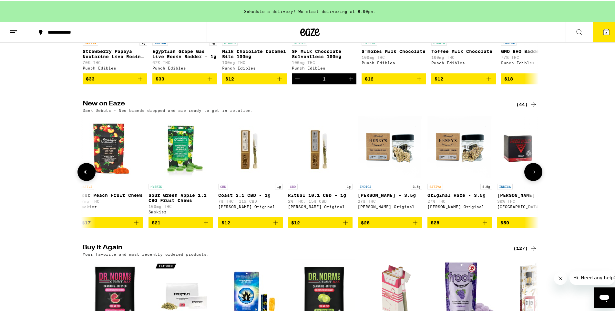
click at [525, 180] on button at bounding box center [534, 171] width 18 height 18
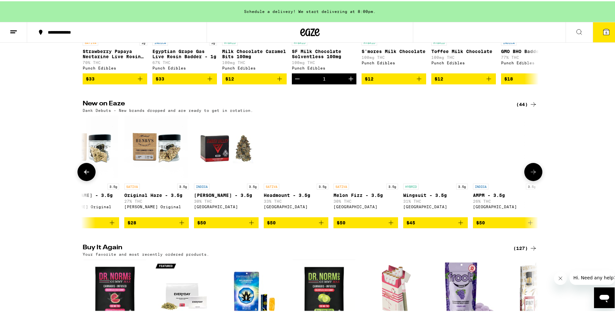
scroll to position [0, 2615]
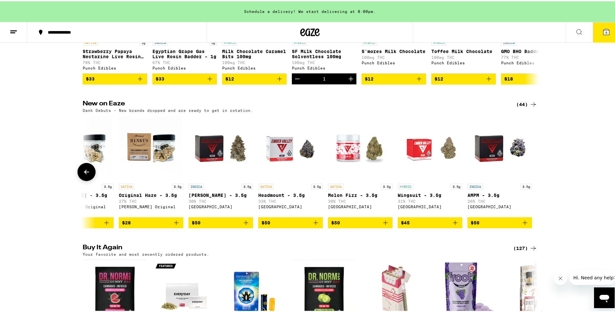
click at [525, 180] on div at bounding box center [534, 171] width 18 height 18
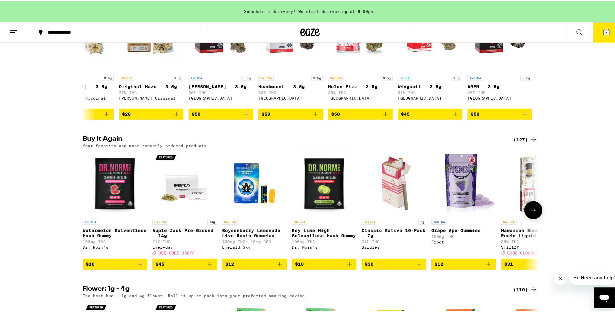
scroll to position [581, 0]
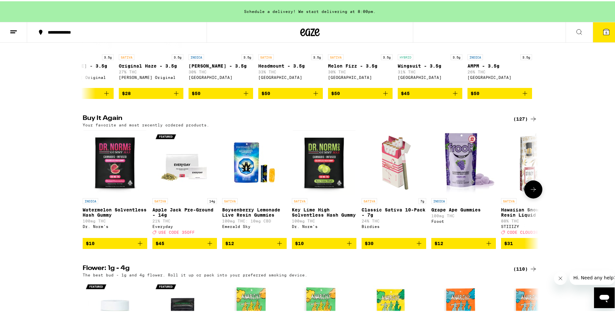
click at [525, 197] on button at bounding box center [534, 188] width 18 height 18
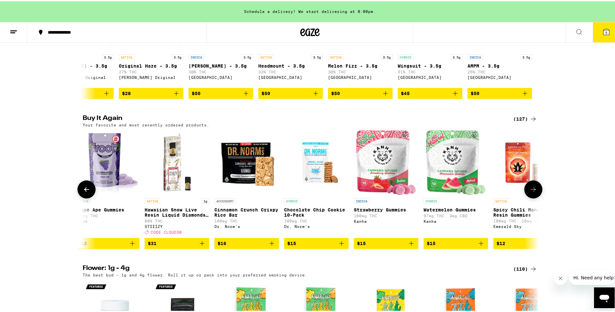
scroll to position [0, 384]
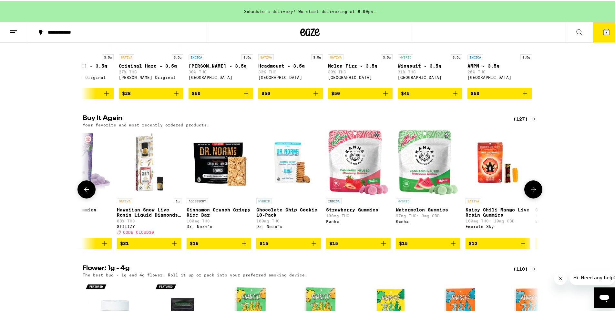
click at [531, 192] on icon at bounding box center [534, 188] width 8 height 8
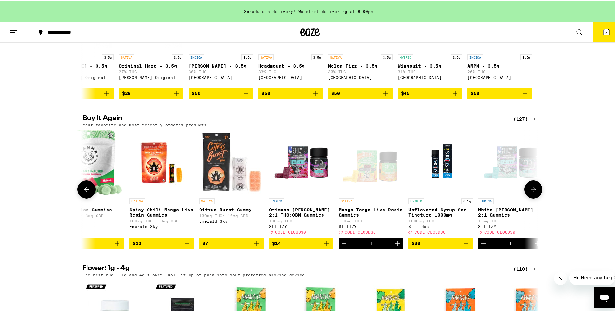
scroll to position [0, 769]
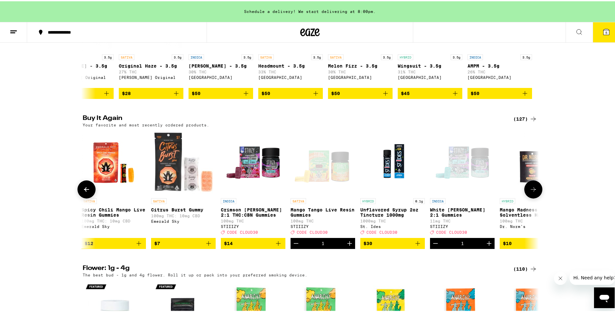
click at [531, 192] on icon at bounding box center [534, 188] width 8 height 8
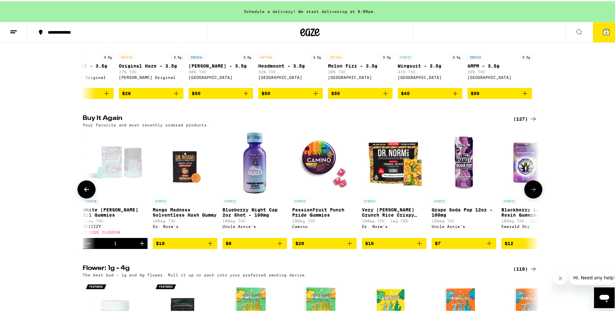
scroll to position [0, 1153]
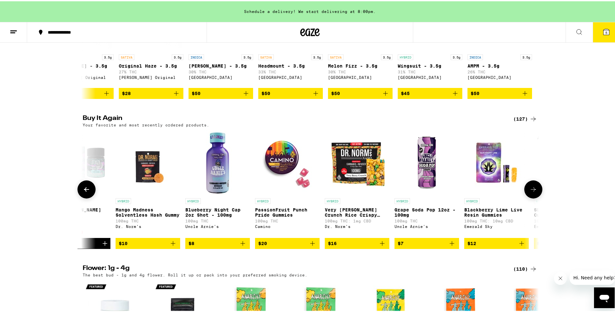
click at [530, 192] on icon at bounding box center [534, 188] width 8 height 8
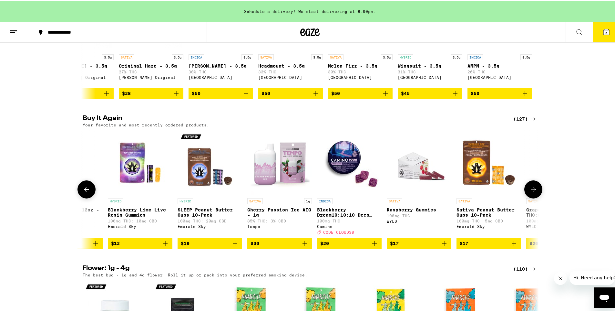
scroll to position [0, 1538]
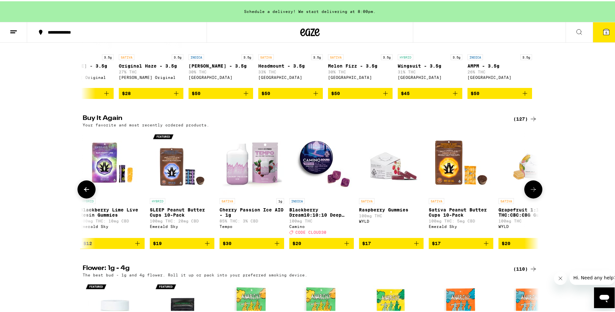
click at [187, 193] on img "Open page for SLEEP Peanut Butter Cups 10-Pack from Emerald Sky" at bounding box center [182, 161] width 65 height 65
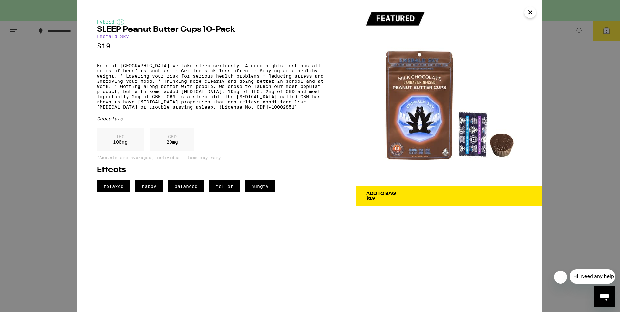
click at [380, 204] on button "Add To Bag $19" at bounding box center [450, 195] width 186 height 19
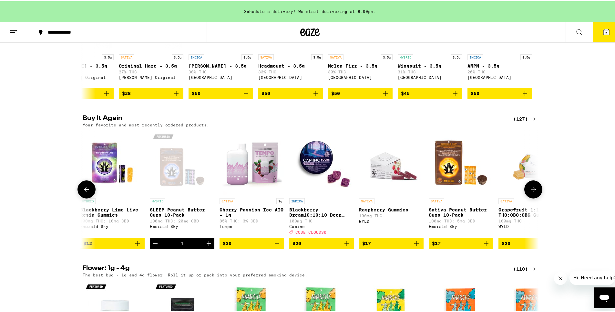
click at [536, 197] on button at bounding box center [534, 188] width 18 height 18
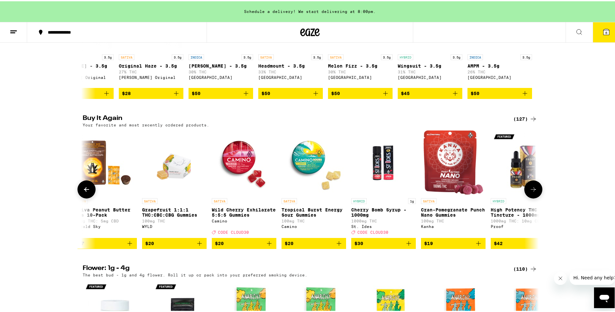
scroll to position [0, 1922]
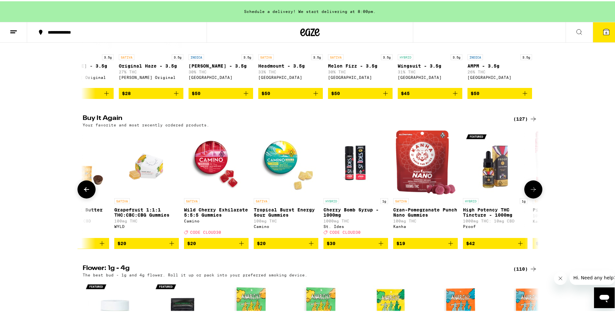
click at [536, 197] on button at bounding box center [534, 188] width 18 height 18
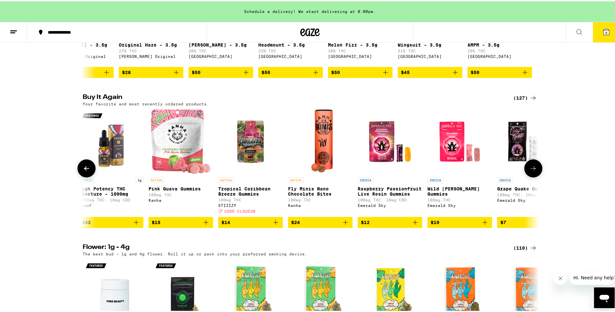
scroll to position [614, 0]
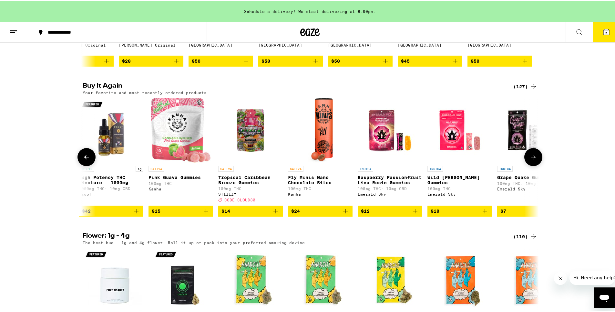
click at [537, 201] on div "INDICA Grape Quake Gummy 100mg THC: 10mg CBD Emerald Sky" at bounding box center [529, 182] width 65 height 36
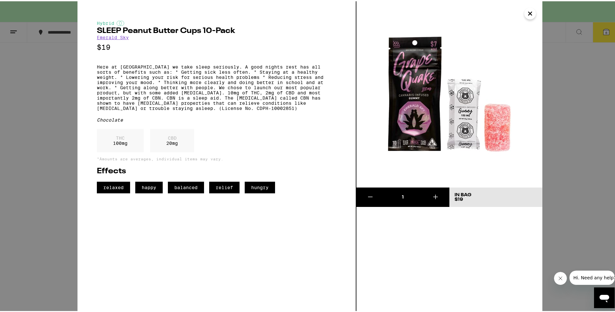
scroll to position [581, 0]
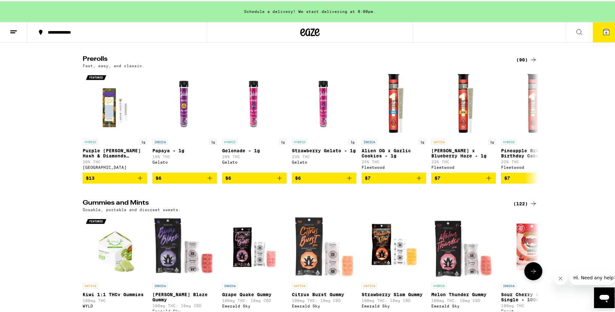
scroll to position [2100, 0]
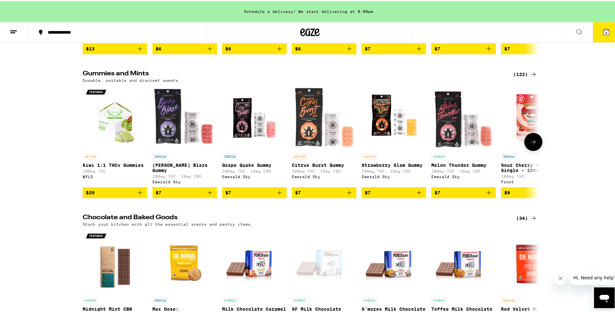
click at [466, 149] on img "Open page for Melon Thunder Gummy from Emerald Sky" at bounding box center [464, 116] width 65 height 65
click at [531, 144] on icon at bounding box center [534, 141] width 8 height 8
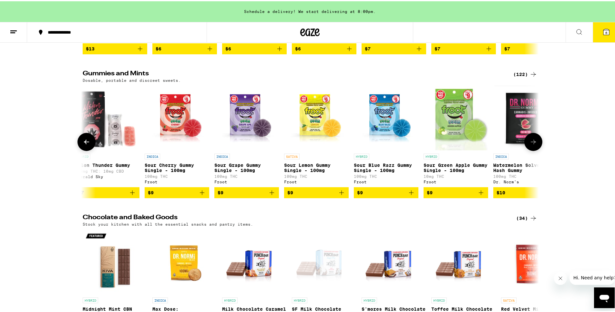
scroll to position [0, 384]
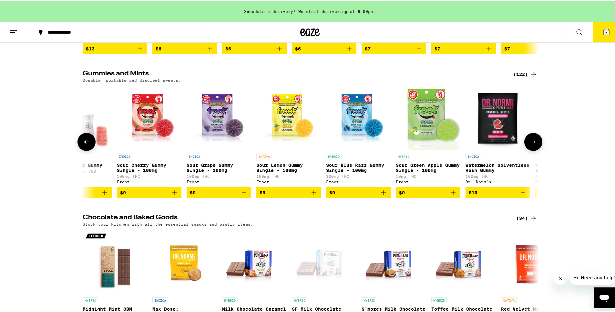
click at [531, 144] on icon at bounding box center [534, 141] width 8 height 8
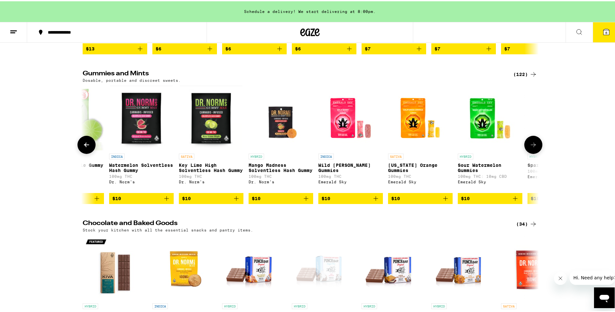
scroll to position [0, 769]
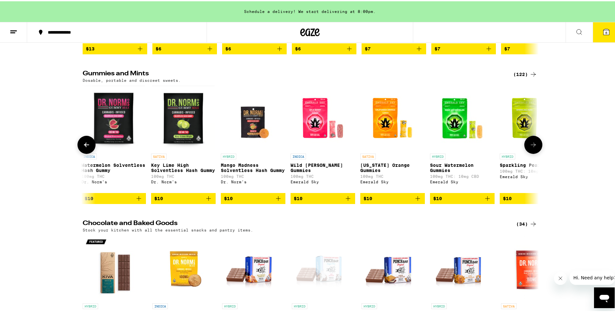
click at [531, 152] on button at bounding box center [534, 143] width 18 height 18
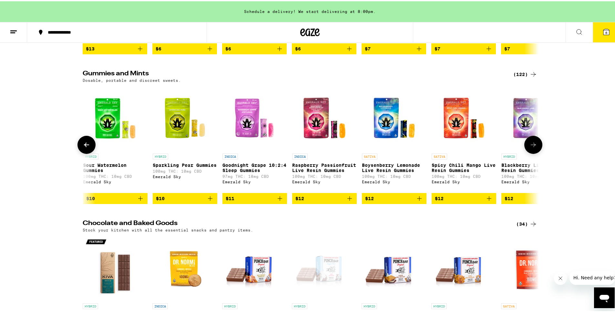
scroll to position [0, 1153]
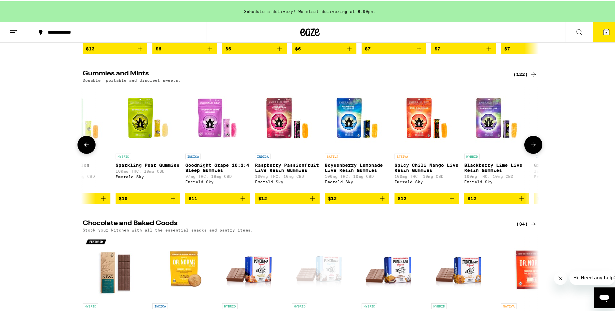
click at [531, 152] on button at bounding box center [534, 143] width 18 height 18
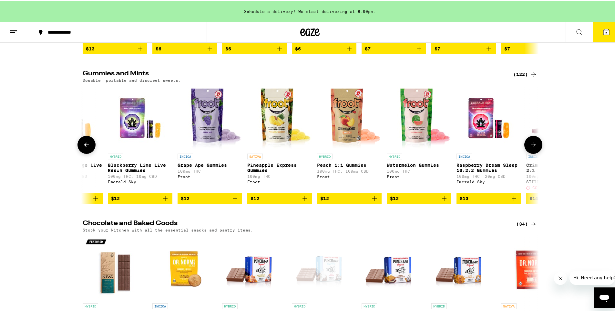
scroll to position [0, 1538]
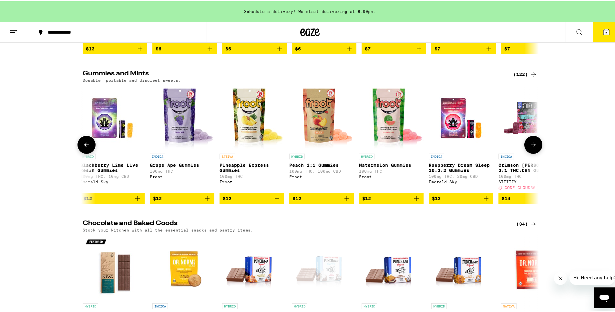
click at [530, 147] on icon at bounding box center [534, 144] width 8 height 8
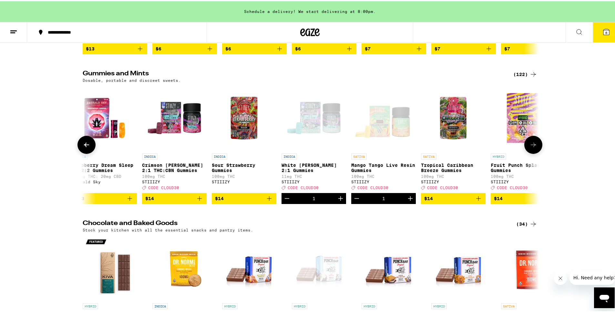
scroll to position [0, 1922]
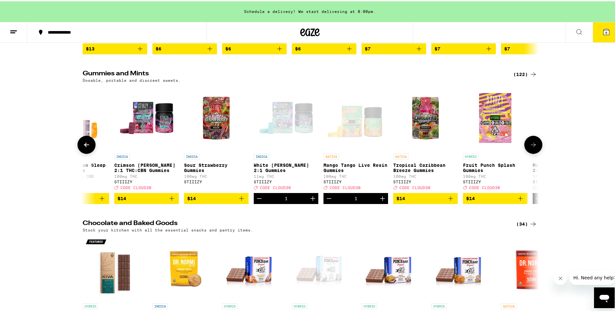
click at [87, 147] on icon at bounding box center [87, 144] width 8 height 8
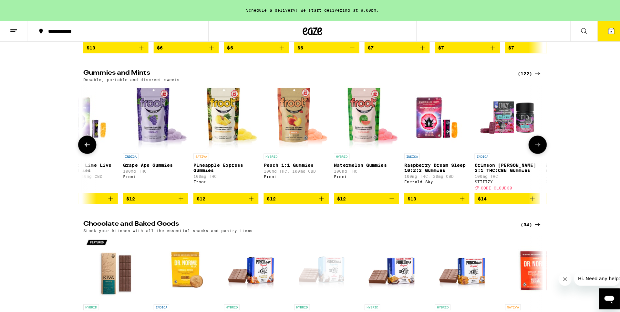
scroll to position [0, 1538]
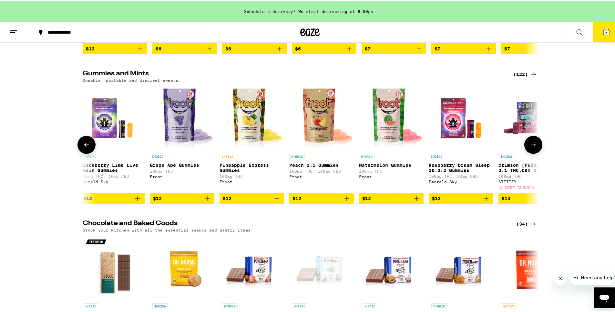
click at [452, 149] on img "Open page for Raspberry Dream Sleep 10:2:2 Gummies from Emerald Sky" at bounding box center [461, 116] width 65 height 65
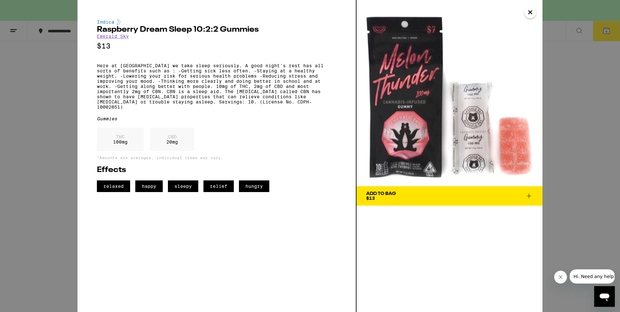
click at [382, 194] on div "Add To Bag" at bounding box center [381, 193] width 30 height 5
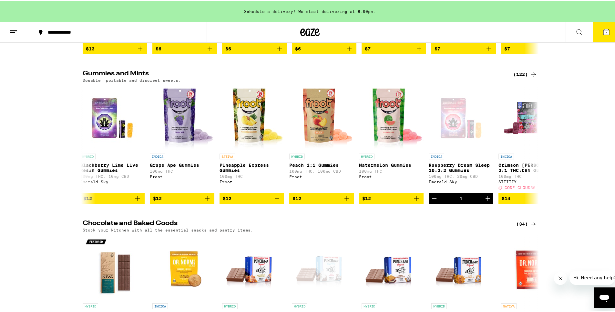
click at [604, 33] on icon at bounding box center [607, 31] width 6 height 6
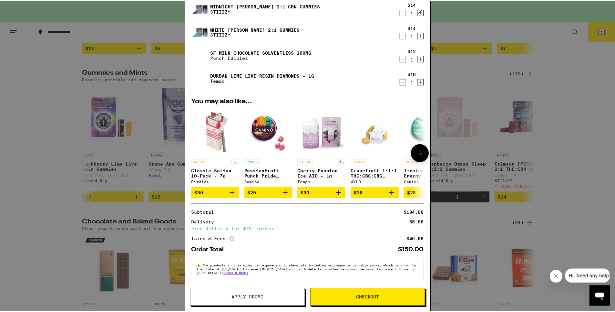
scroll to position [118, 0]
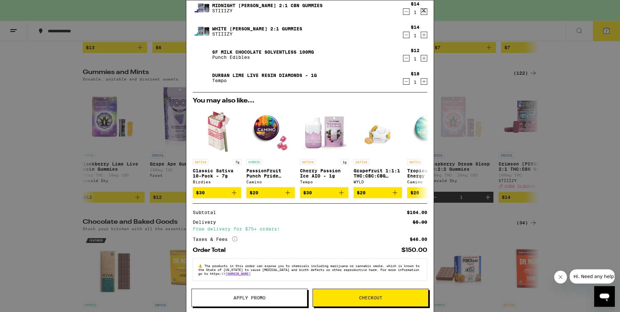
click at [218, 302] on button "Apply Promo" at bounding box center [250, 297] width 116 height 18
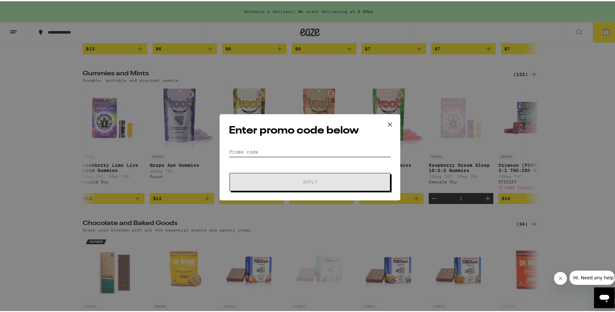
click at [239, 150] on input "Promo Code" at bounding box center [310, 151] width 162 height 10
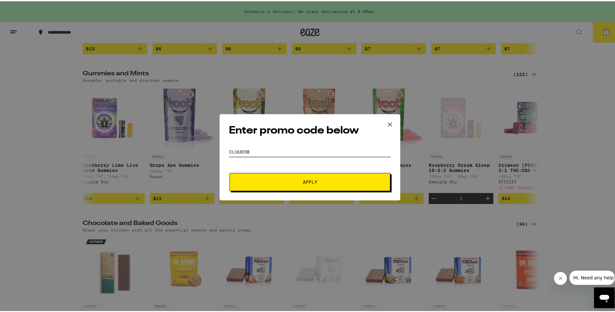
type input "CLOUD30"
click at [230, 172] on button "Apply" at bounding box center [310, 181] width 161 height 18
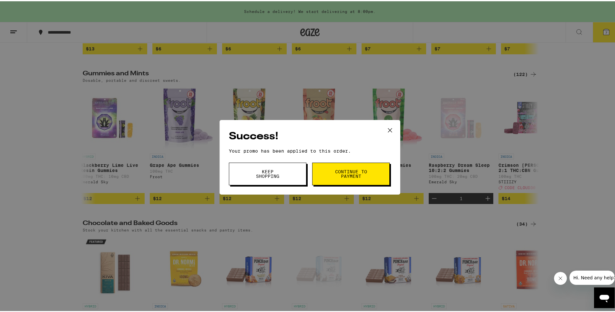
click at [337, 168] on span "Continue to payment" at bounding box center [351, 172] width 33 height 9
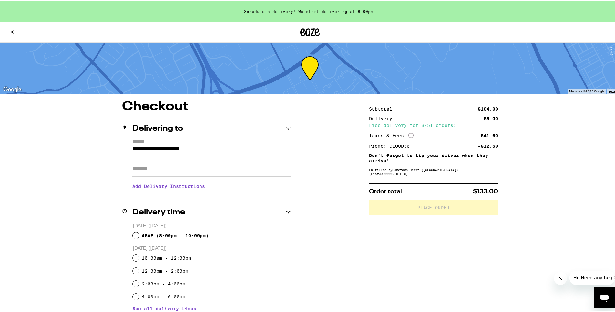
click at [16, 33] on icon at bounding box center [14, 31] width 8 height 8
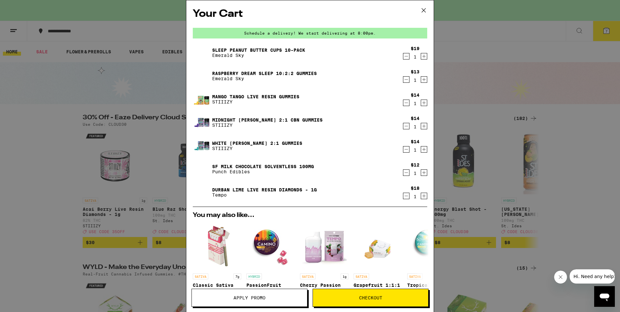
click at [403, 78] on icon "Decrement" at bounding box center [406, 80] width 6 height 8
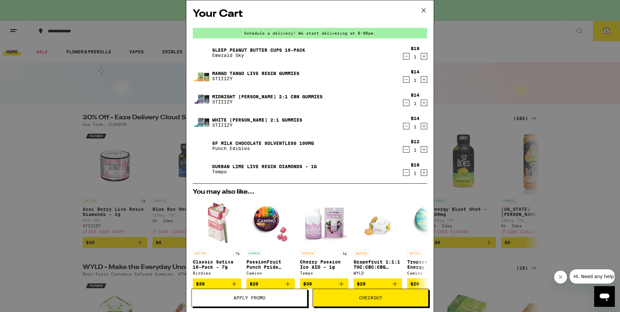
click at [344, 297] on span "Checkout" at bounding box center [370, 297] width 115 height 5
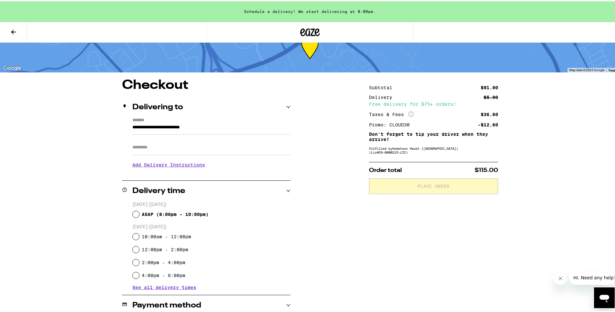
scroll to position [32, 0]
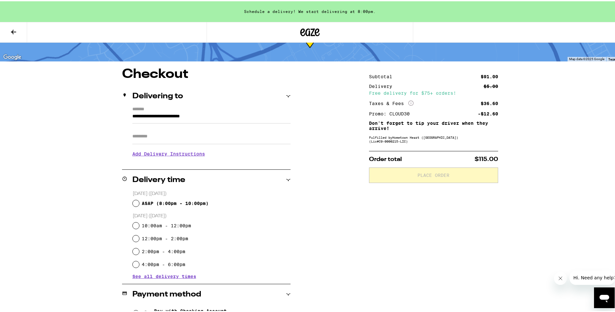
click at [304, 110] on div "**********" at bounding box center [310, 293] width 465 height 452
